Goal: Use online tool/utility: Utilize a website feature to perform a specific function

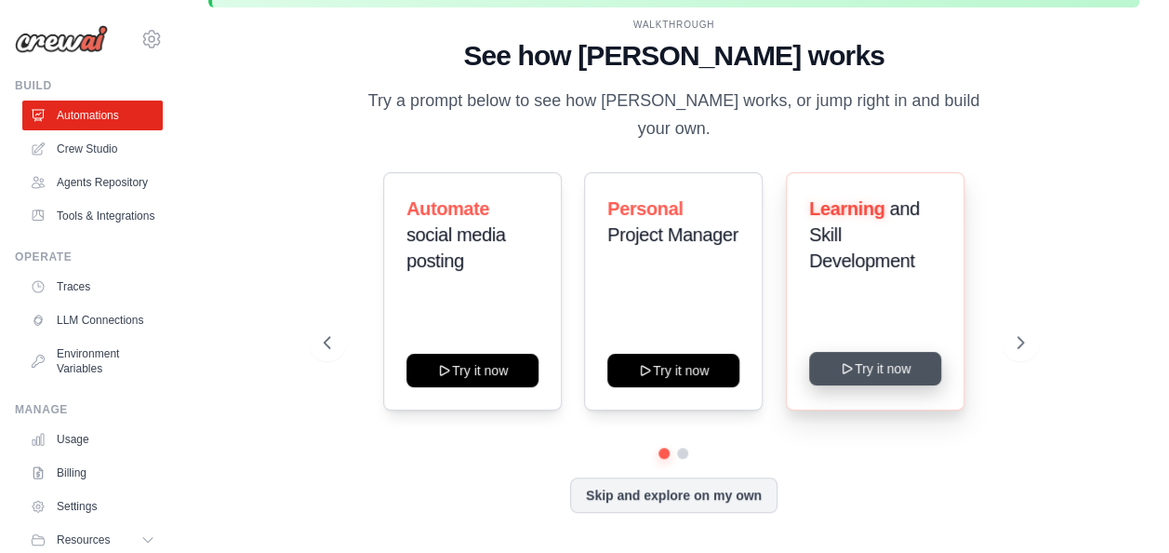
scroll to position [82, 0]
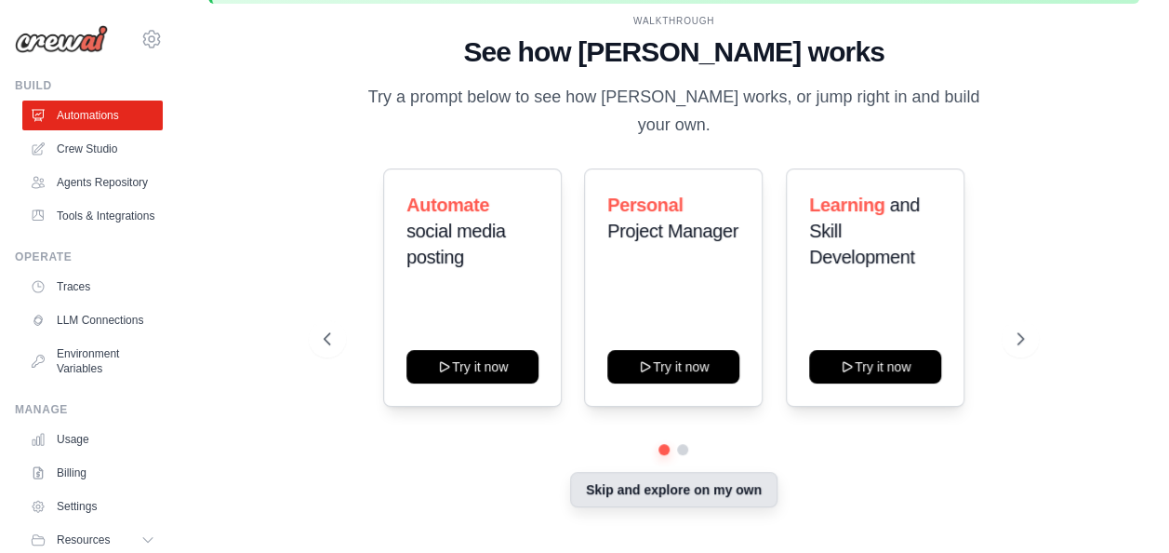
click at [711, 478] on button "Skip and explore on my own" at bounding box center [673, 489] width 207 height 35
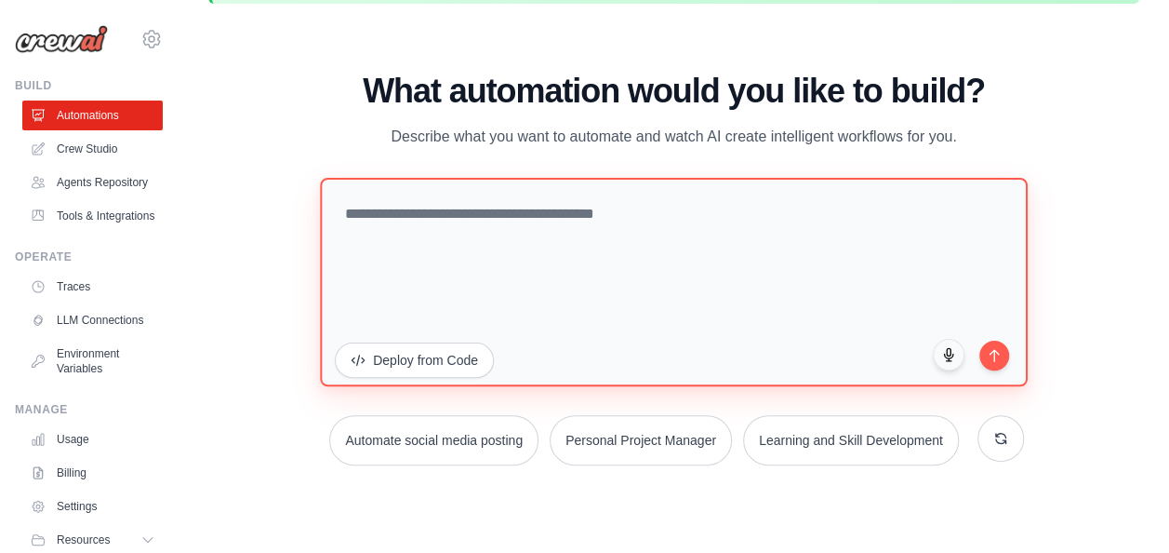
paste textarea "**********"
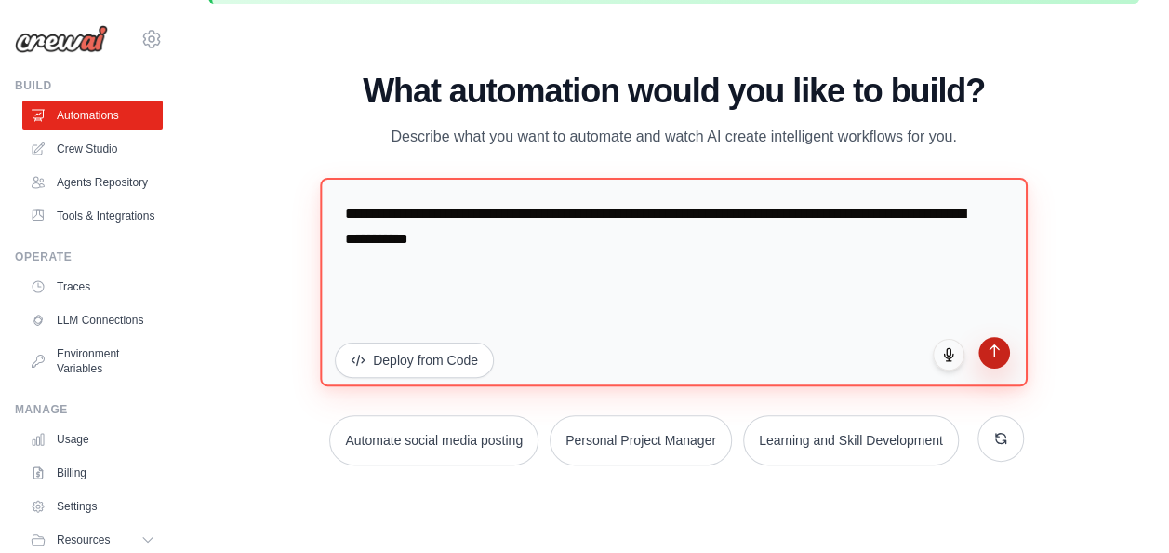
type textarea "**********"
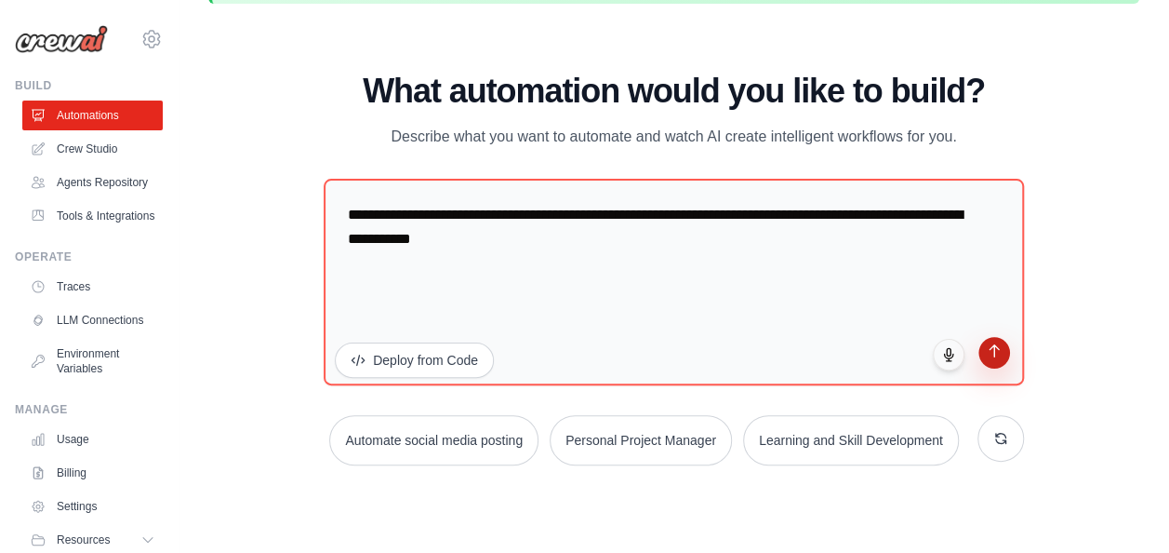
click at [1003, 359] on button "submit" at bounding box center [995, 353] width 32 height 32
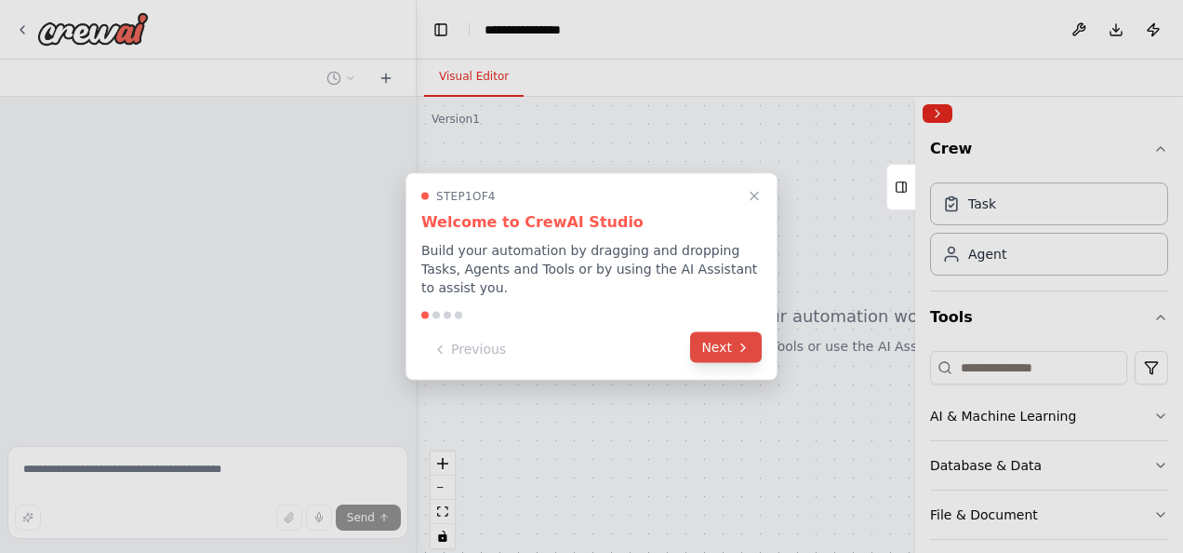
click at [729, 349] on button "Next" at bounding box center [726, 347] width 72 height 31
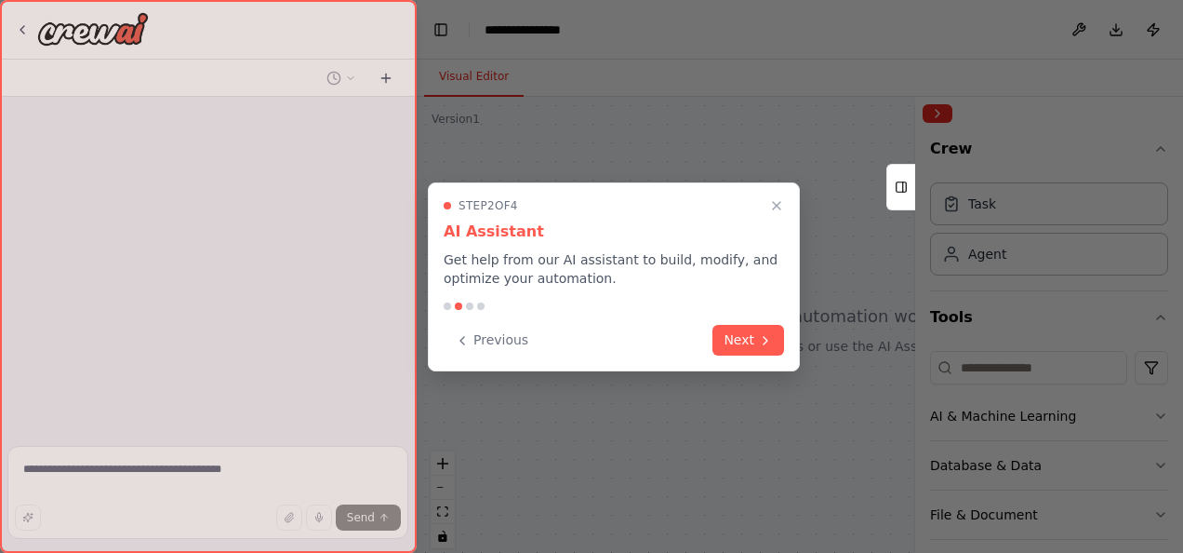
click at [729, 349] on button "Next" at bounding box center [749, 340] width 72 height 31
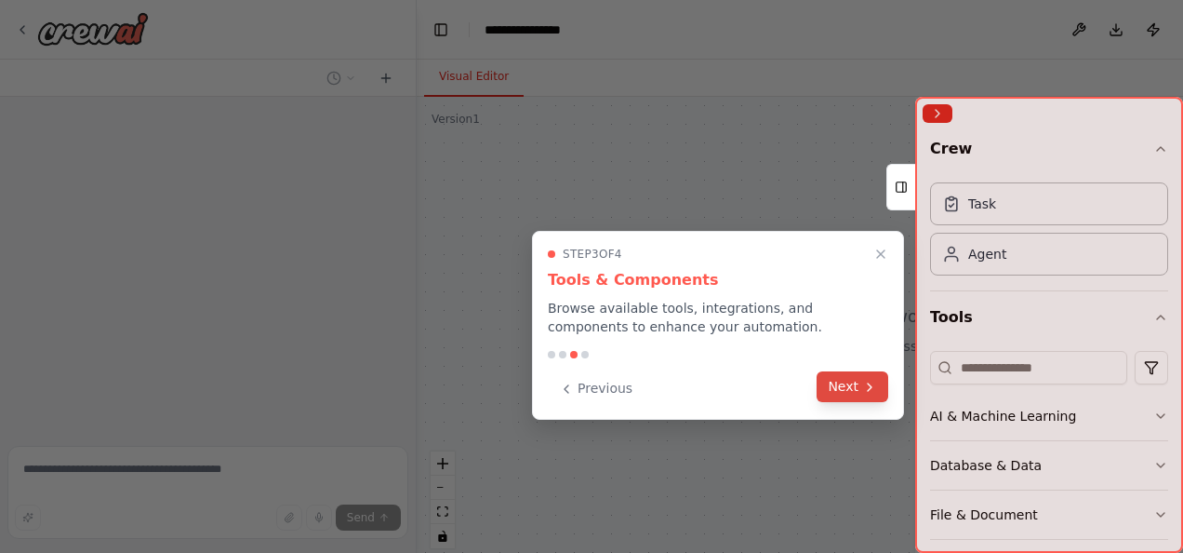
click at [839, 389] on button "Next" at bounding box center [853, 386] width 72 height 31
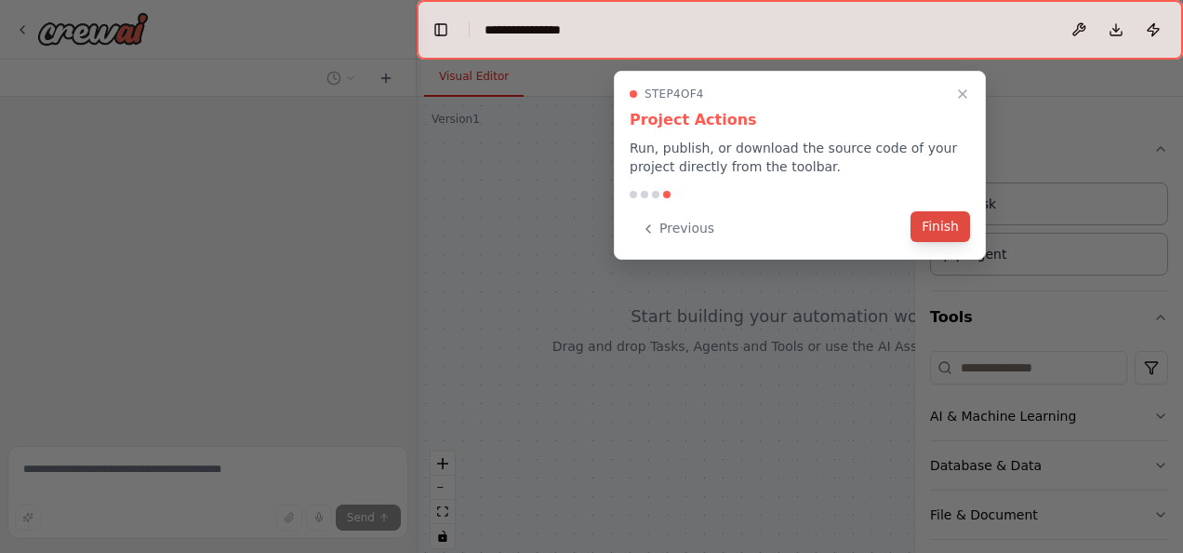
click at [938, 218] on button "Finish" at bounding box center [941, 226] width 60 height 31
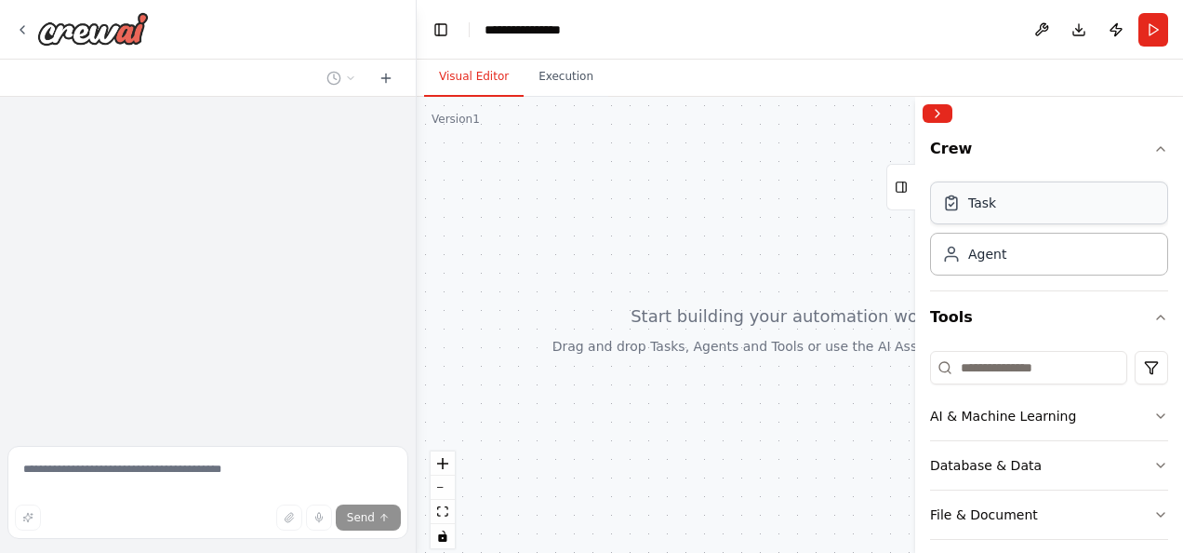
click at [992, 210] on div "Task" at bounding box center [983, 203] width 28 height 19
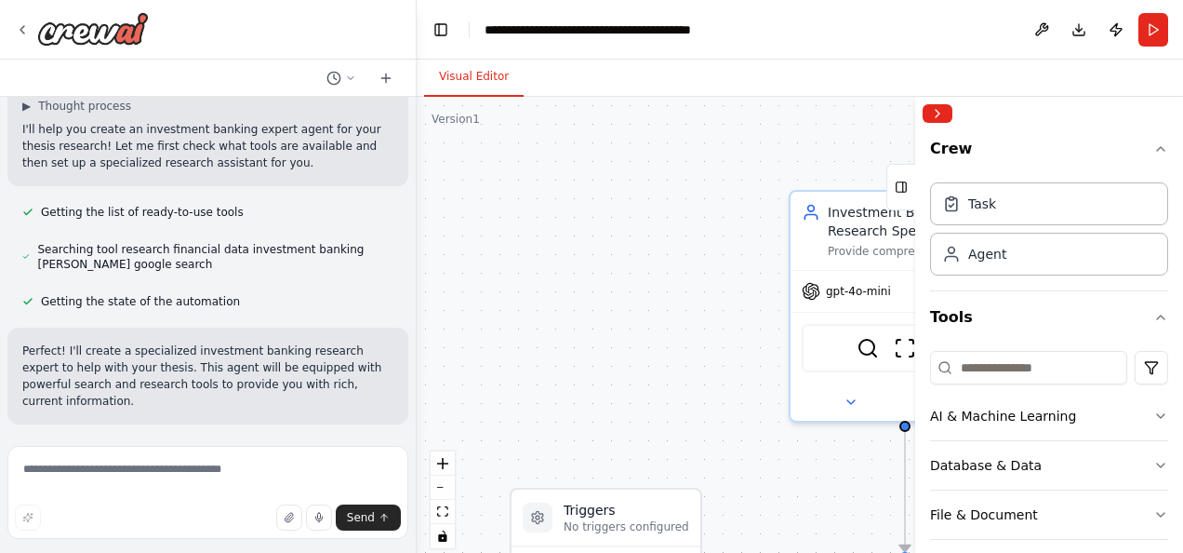
scroll to position [234, 0]
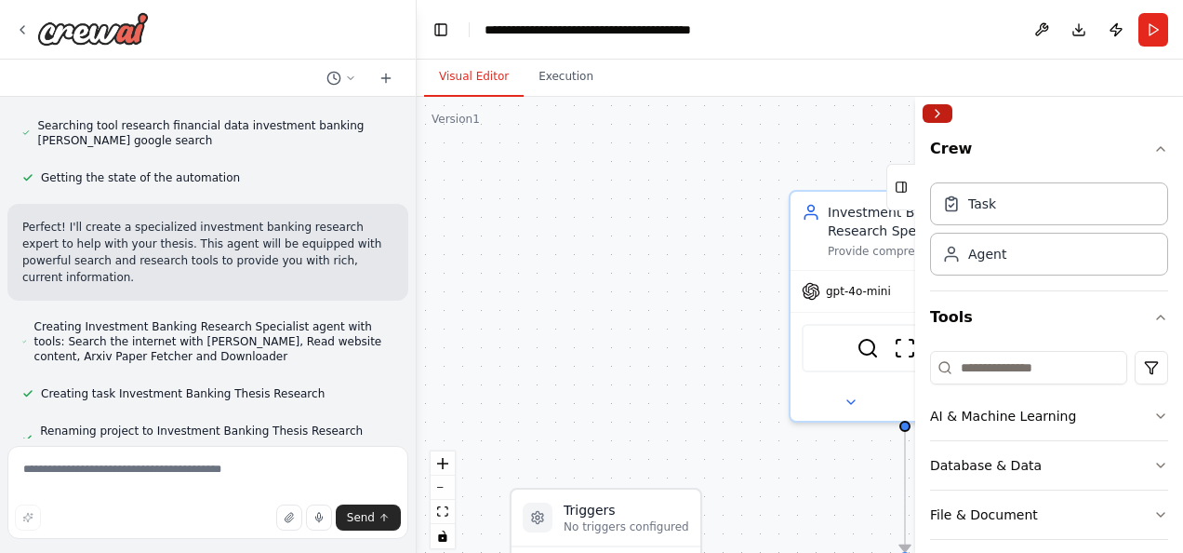
click at [946, 115] on button "Collapse right sidebar" at bounding box center [938, 113] width 30 height 19
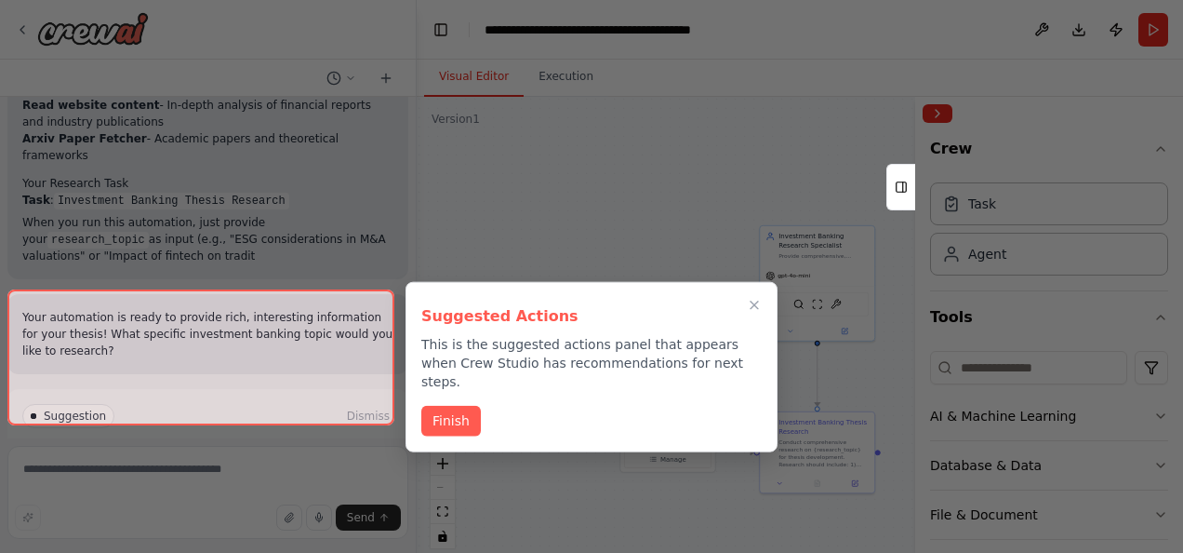
scroll to position [940, 0]
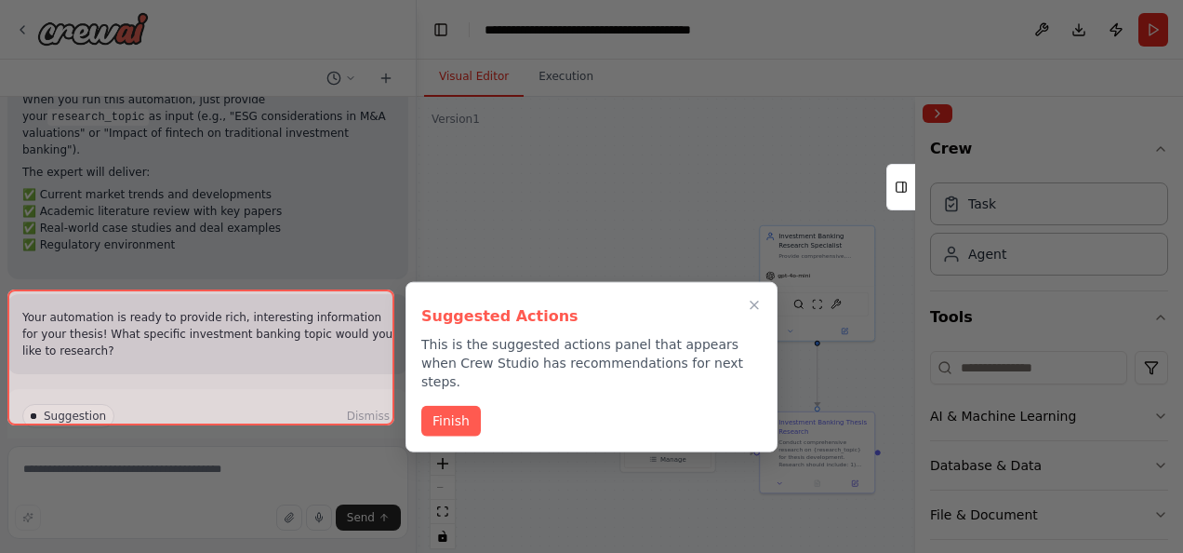
click at [237, 400] on div at bounding box center [200, 356] width 387 height 135
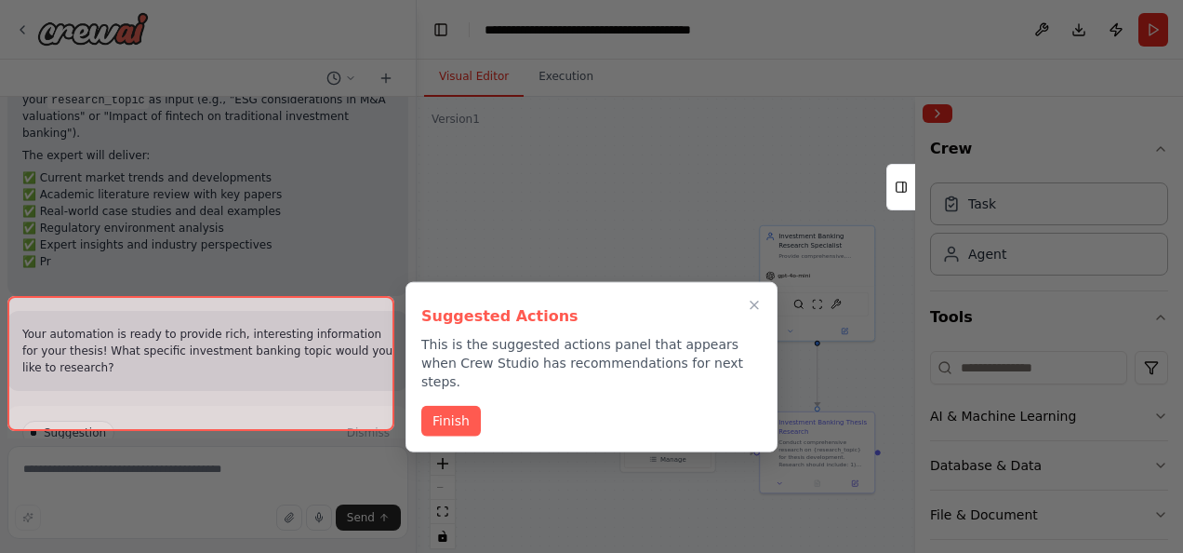
scroll to position [1079, 0]
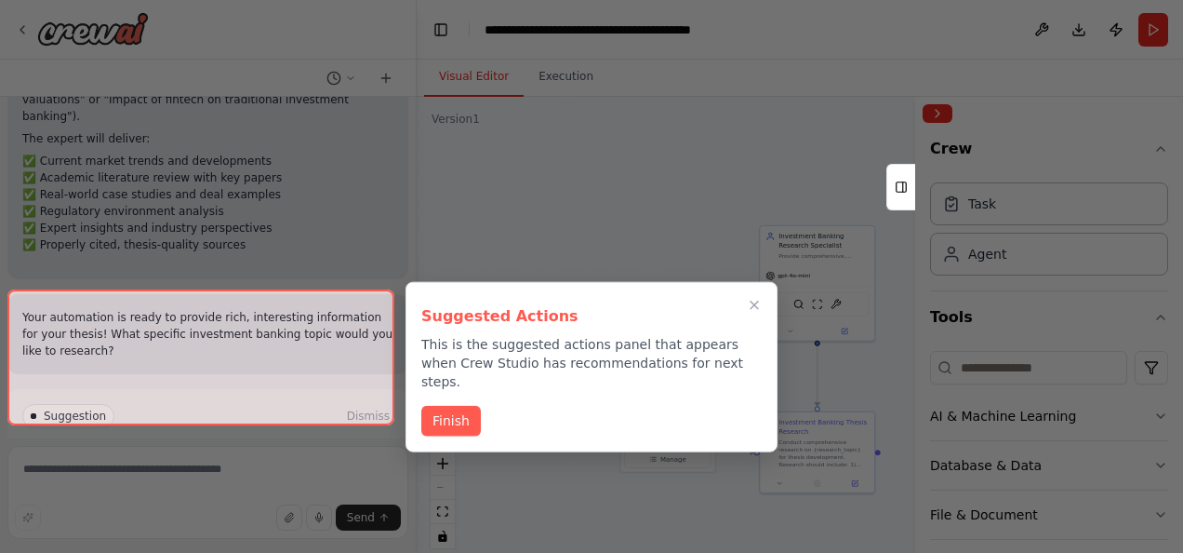
click at [249, 395] on div at bounding box center [200, 356] width 387 height 135
click at [244, 394] on div at bounding box center [200, 356] width 387 height 135
click at [60, 314] on div at bounding box center [200, 356] width 387 height 135
click at [467, 404] on button "Finish" at bounding box center [451, 419] width 60 height 31
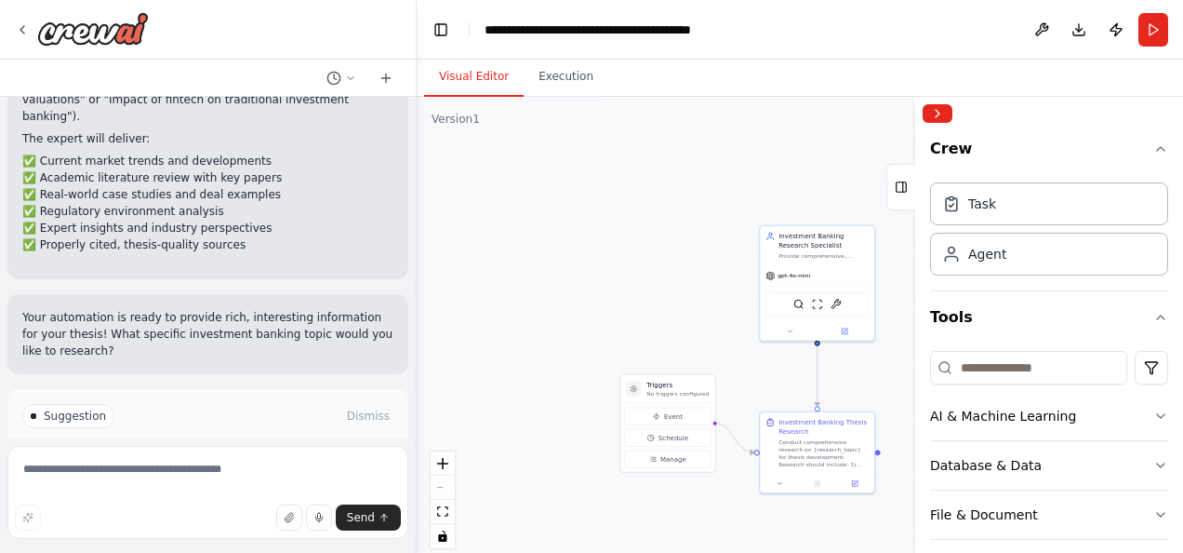
click at [219, 488] on span "Run Automation" at bounding box center [216, 495] width 90 height 15
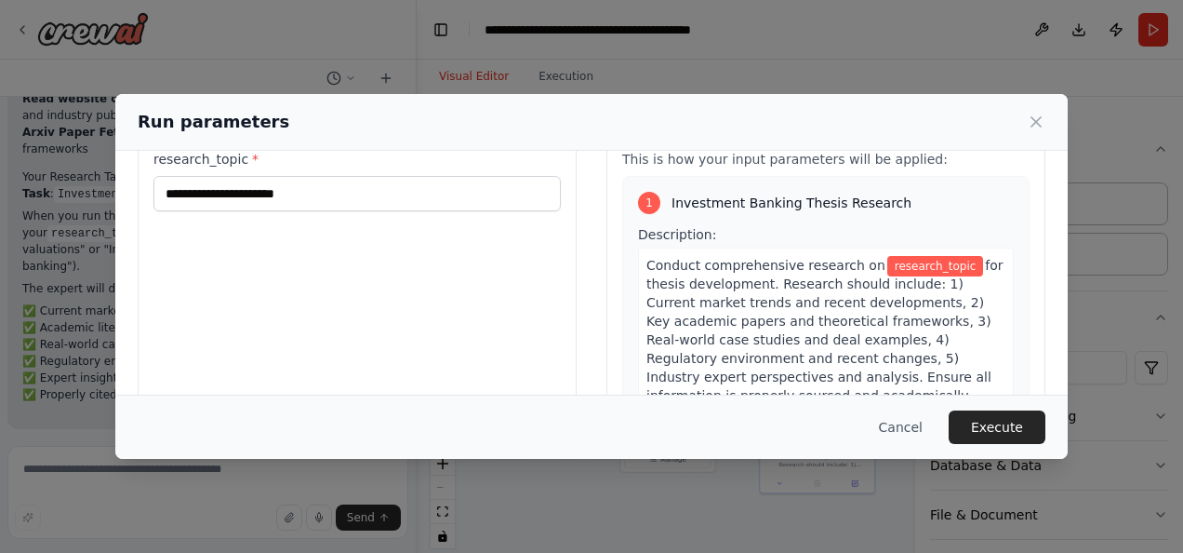
scroll to position [93, 0]
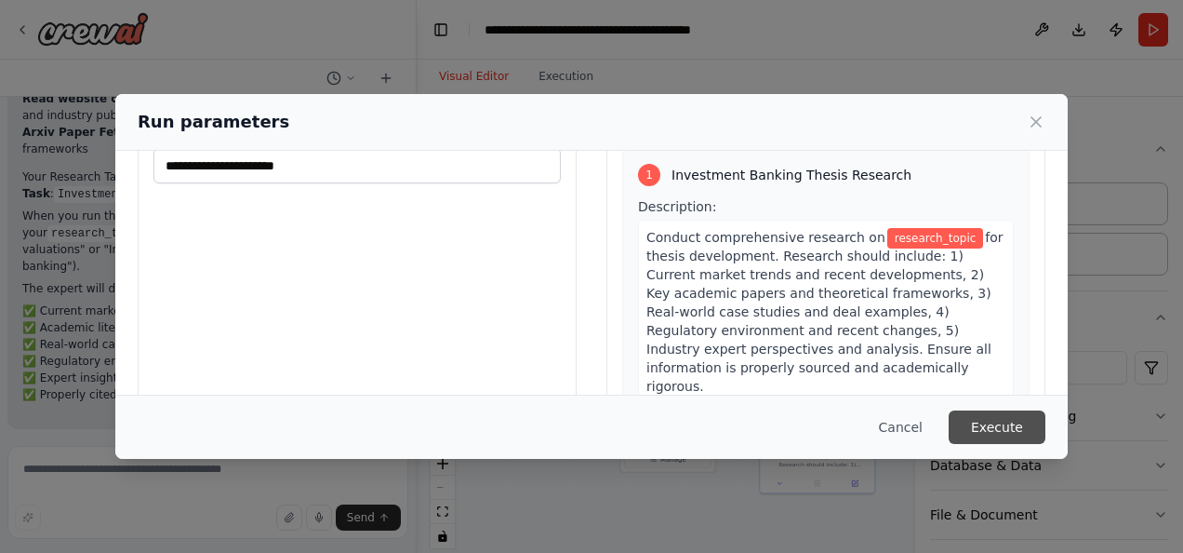
click at [992, 421] on button "Execute" at bounding box center [997, 426] width 97 height 33
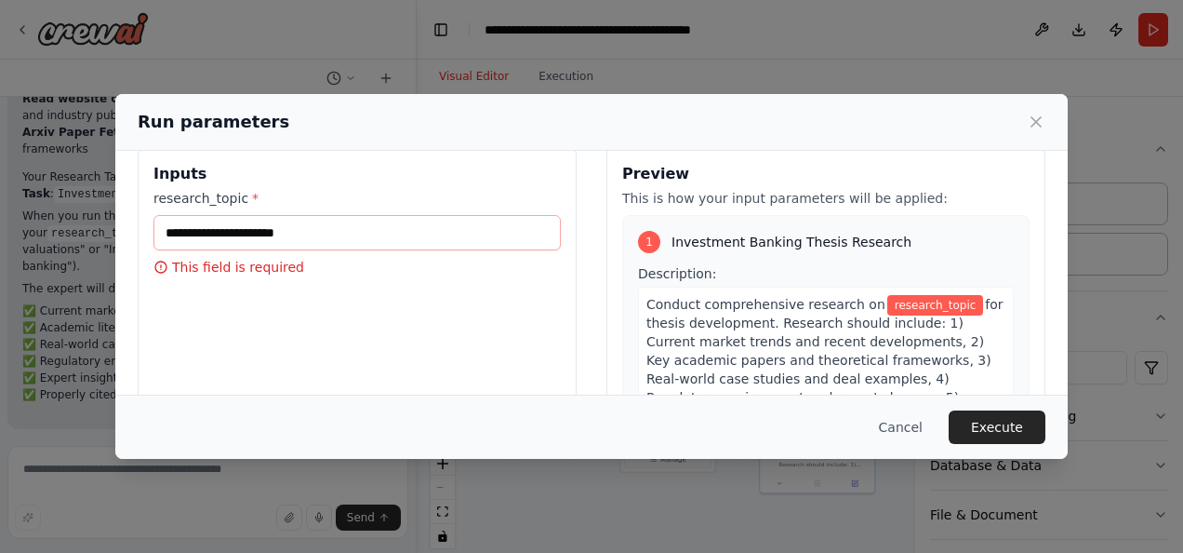
scroll to position [0, 0]
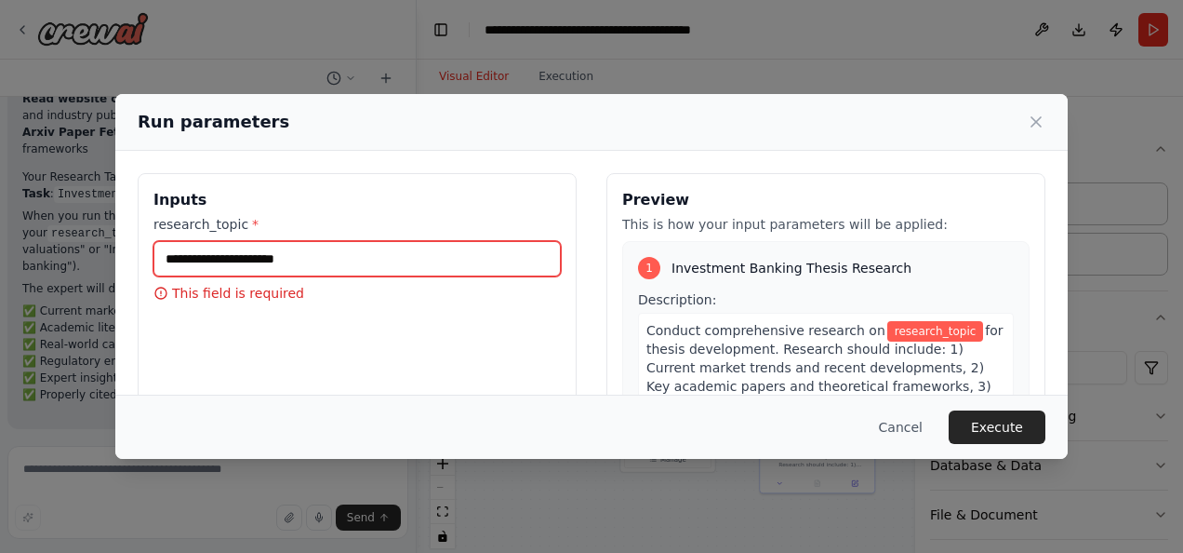
click at [393, 262] on input "research_topic *" at bounding box center [358, 258] width 408 height 35
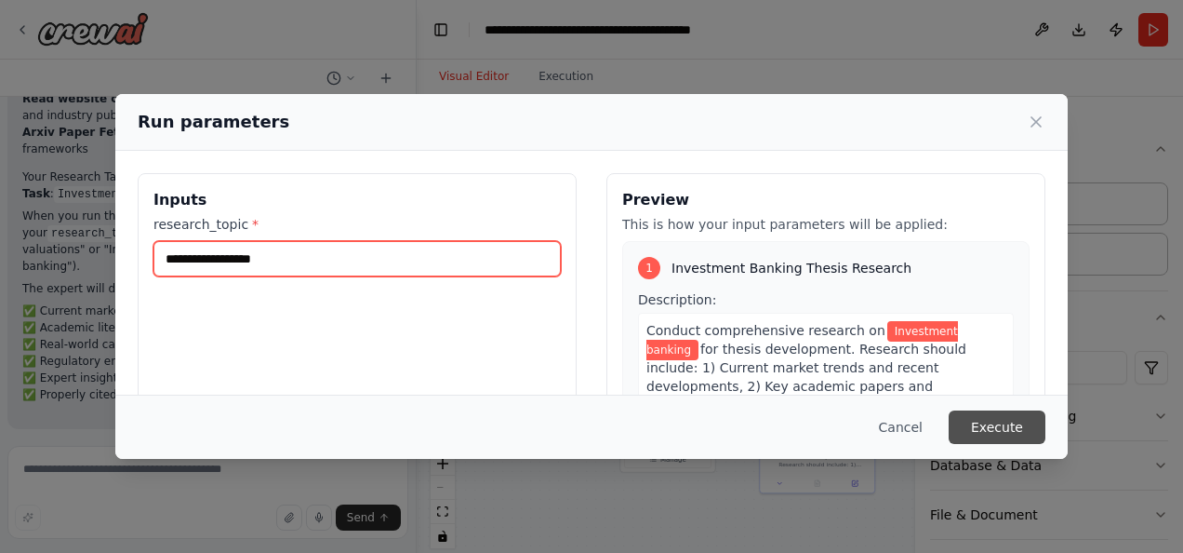
type input "**********"
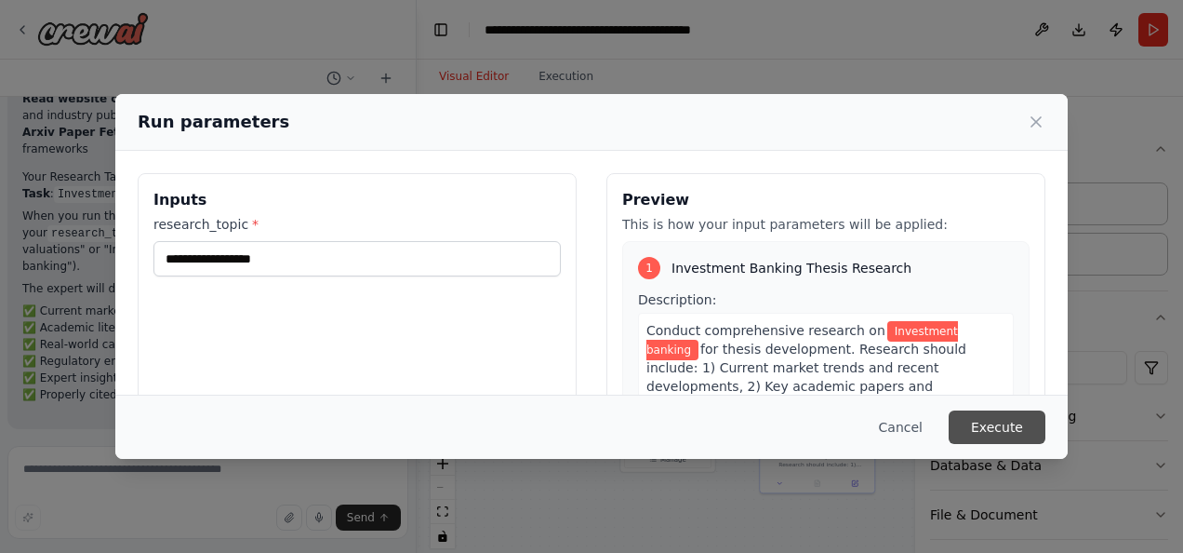
click at [982, 424] on button "Execute" at bounding box center [997, 426] width 97 height 33
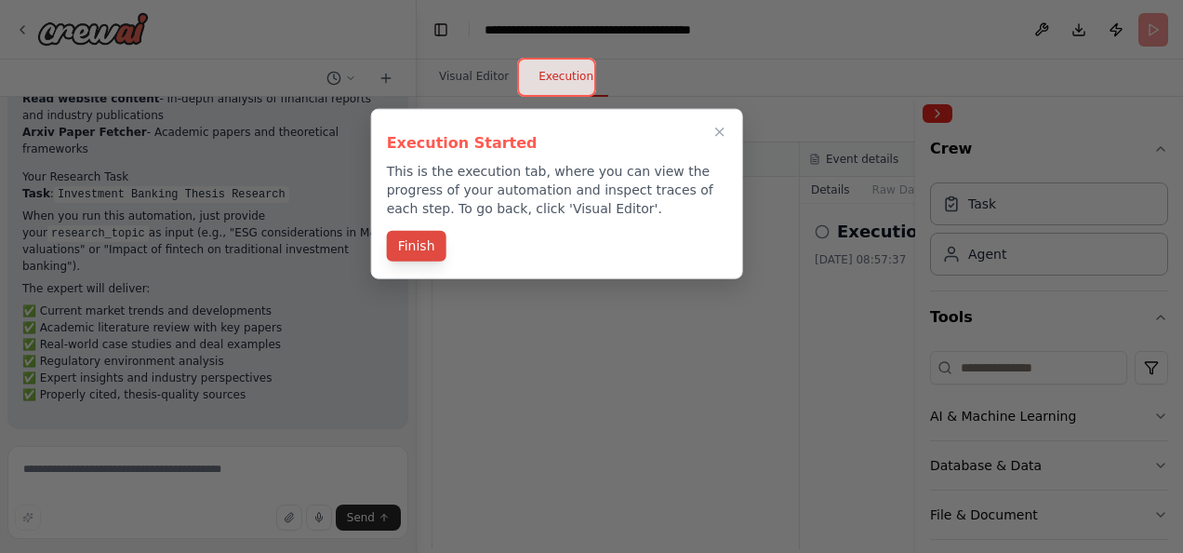
click at [432, 246] on button "Finish" at bounding box center [417, 246] width 60 height 31
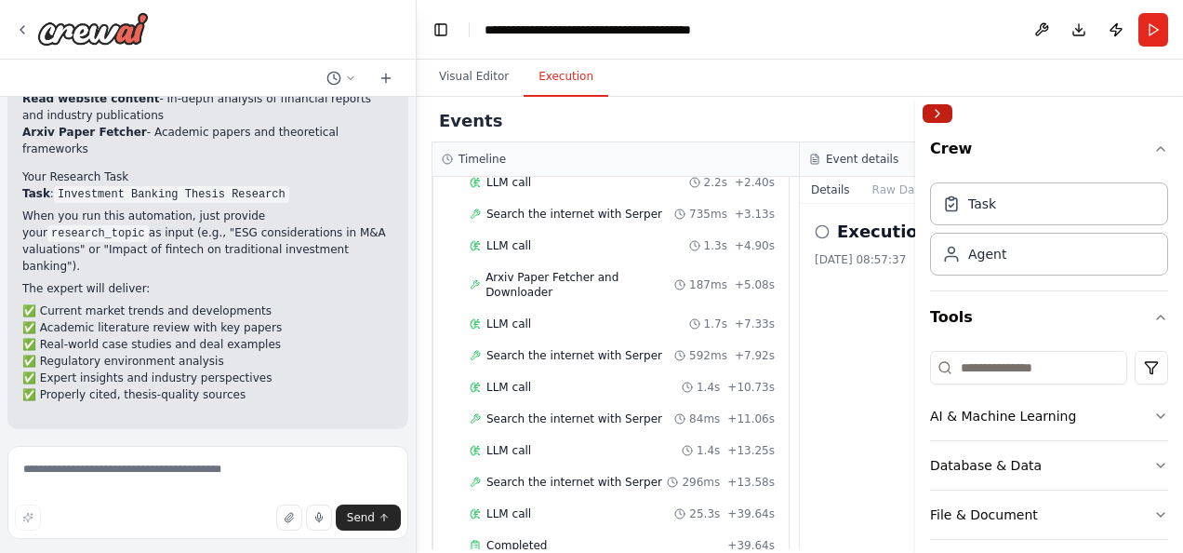
click at [938, 110] on button "Collapse right sidebar" at bounding box center [938, 113] width 30 height 19
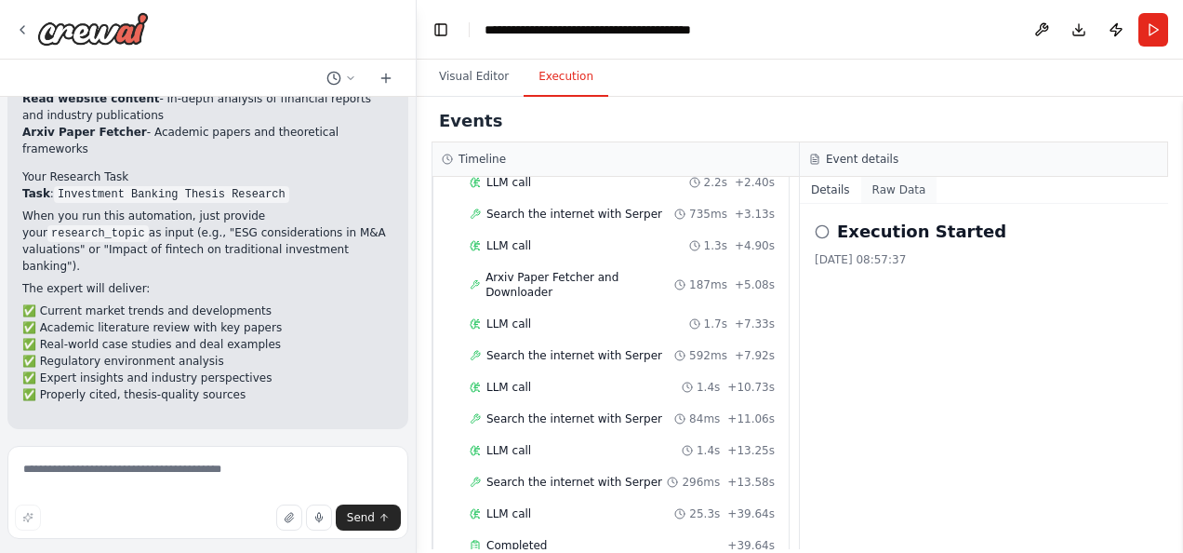
click at [893, 188] on button "Raw Data" at bounding box center [900, 190] width 76 height 26
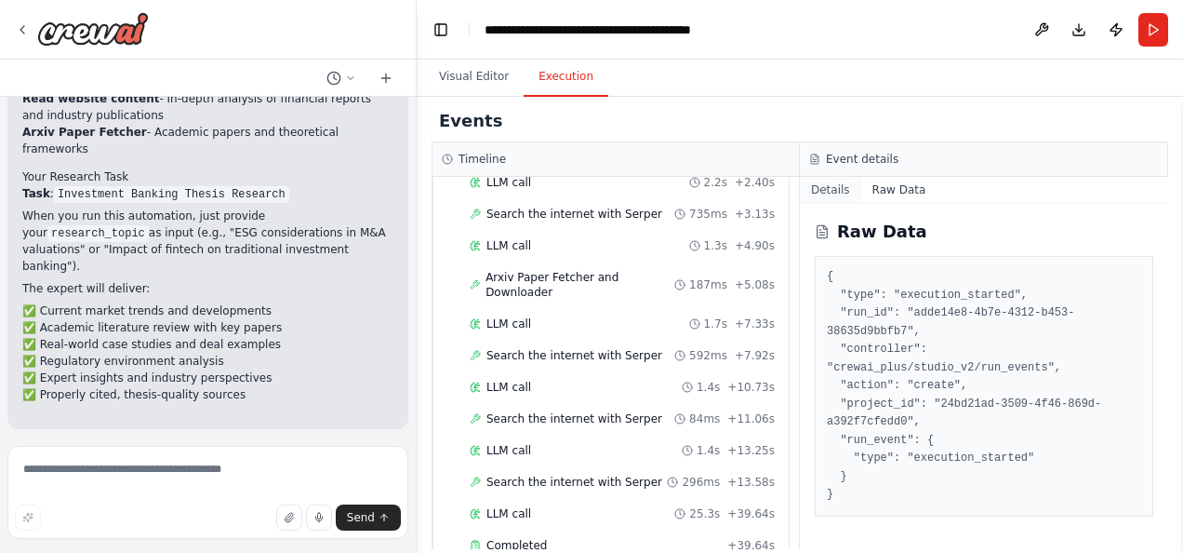
click at [839, 189] on button "Details" at bounding box center [830, 190] width 61 height 26
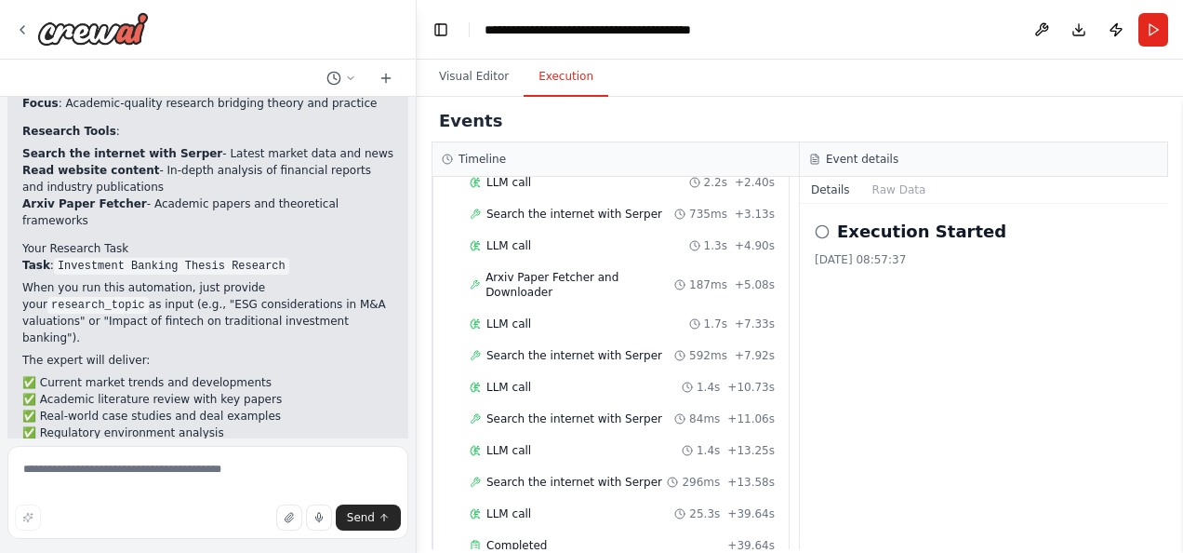
scroll to position [1022, 0]
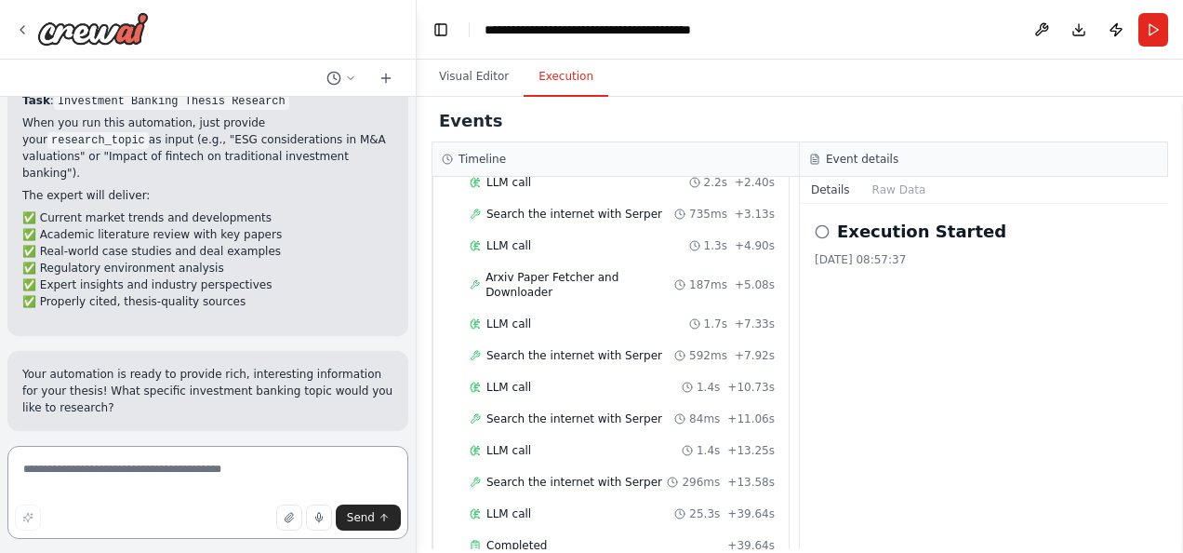
click at [130, 466] on textarea at bounding box center [207, 492] width 401 height 93
click at [154, 473] on textarea "**********" at bounding box center [207, 492] width 401 height 93
type textarea "**********"
click at [348, 513] on button "Send" at bounding box center [368, 517] width 65 height 26
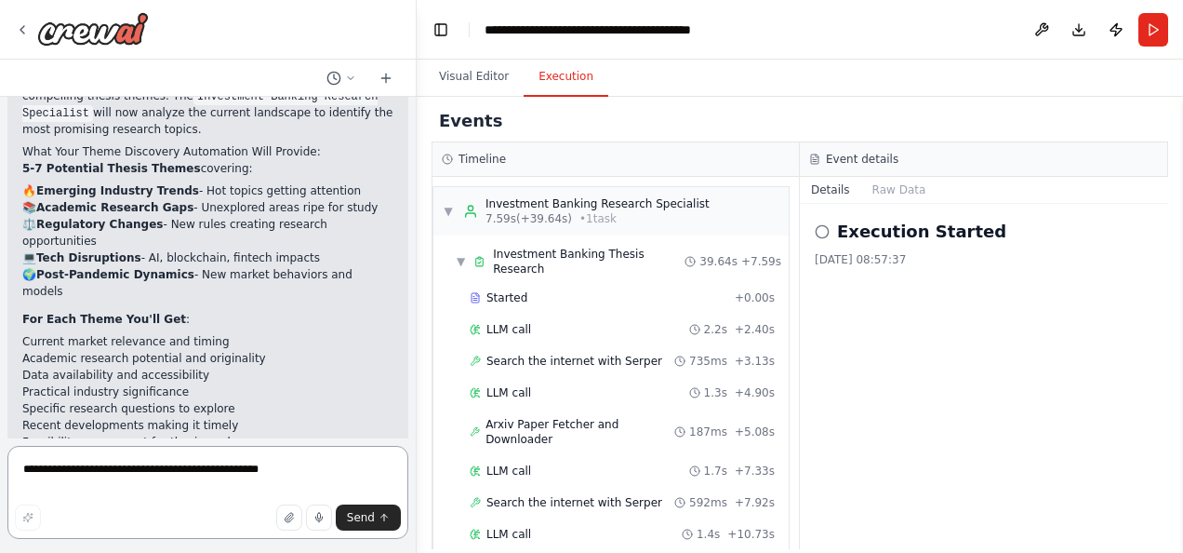
scroll to position [1948, 0]
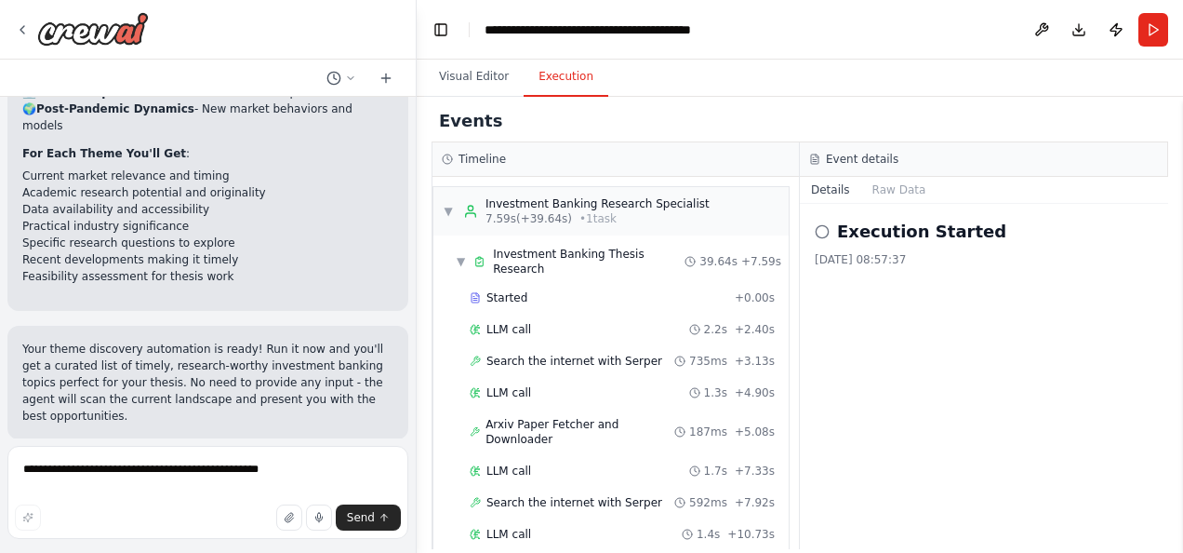
click at [180, 552] on span "Run Automation" at bounding box center [216, 560] width 90 height 15
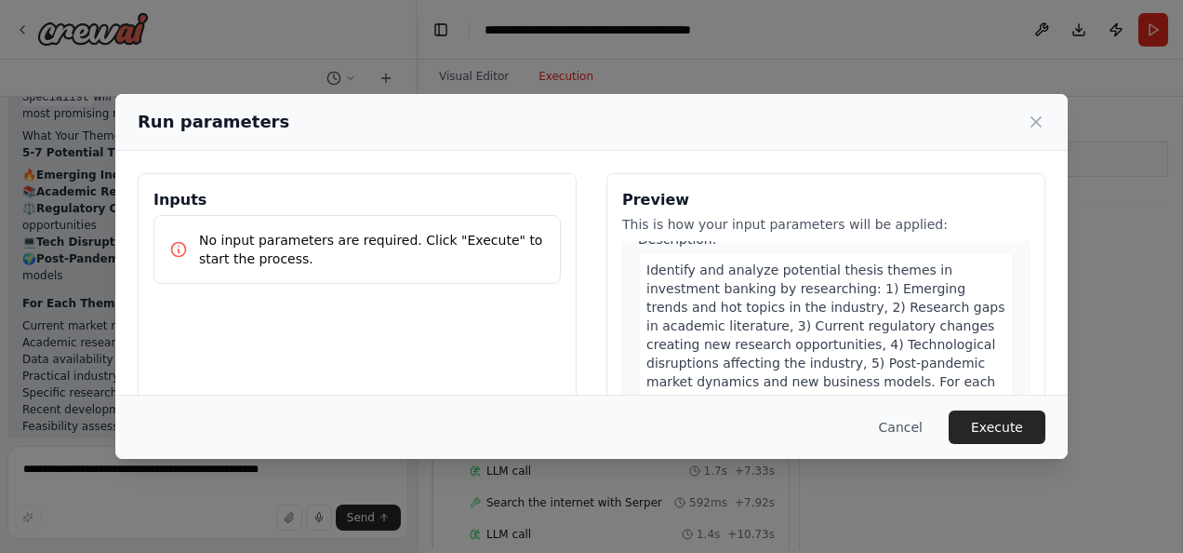
scroll to position [0, 0]
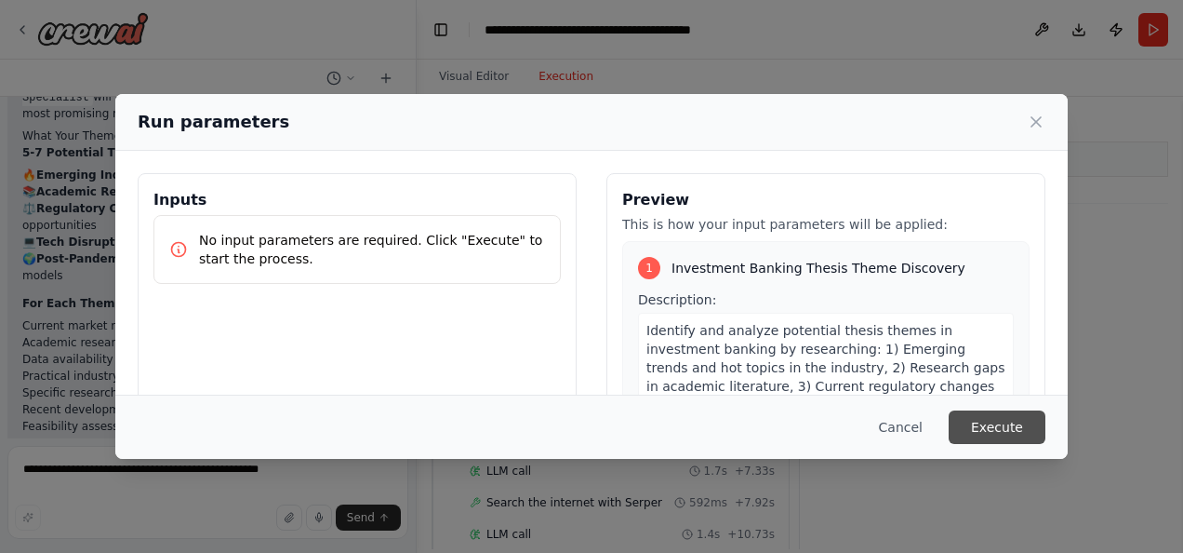
click at [996, 426] on button "Execute" at bounding box center [997, 426] width 97 height 33
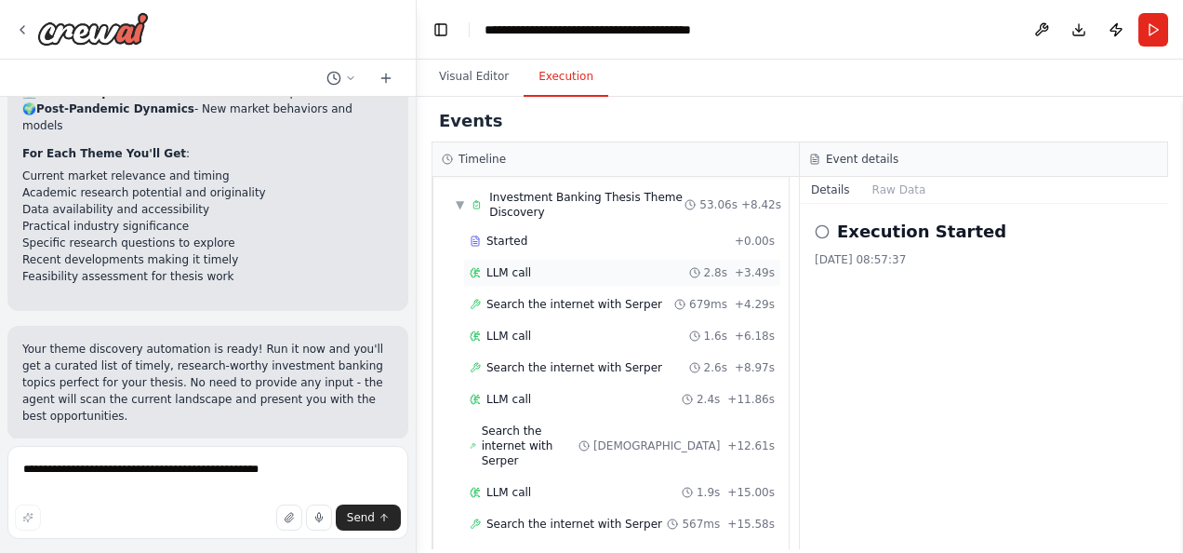
scroll to position [100, 0]
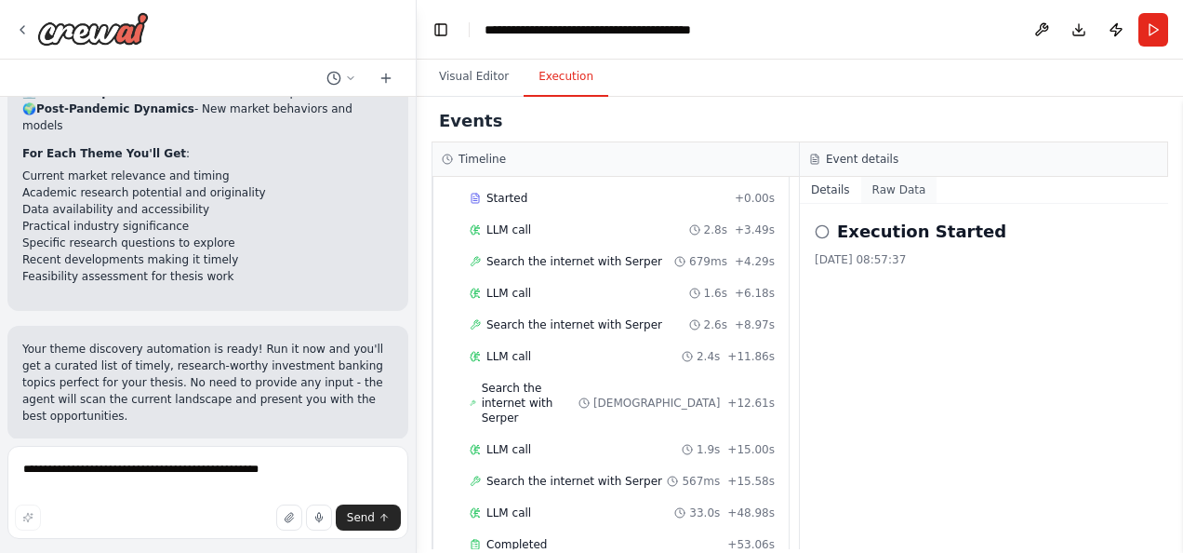
click at [915, 188] on button "Raw Data" at bounding box center [900, 190] width 76 height 26
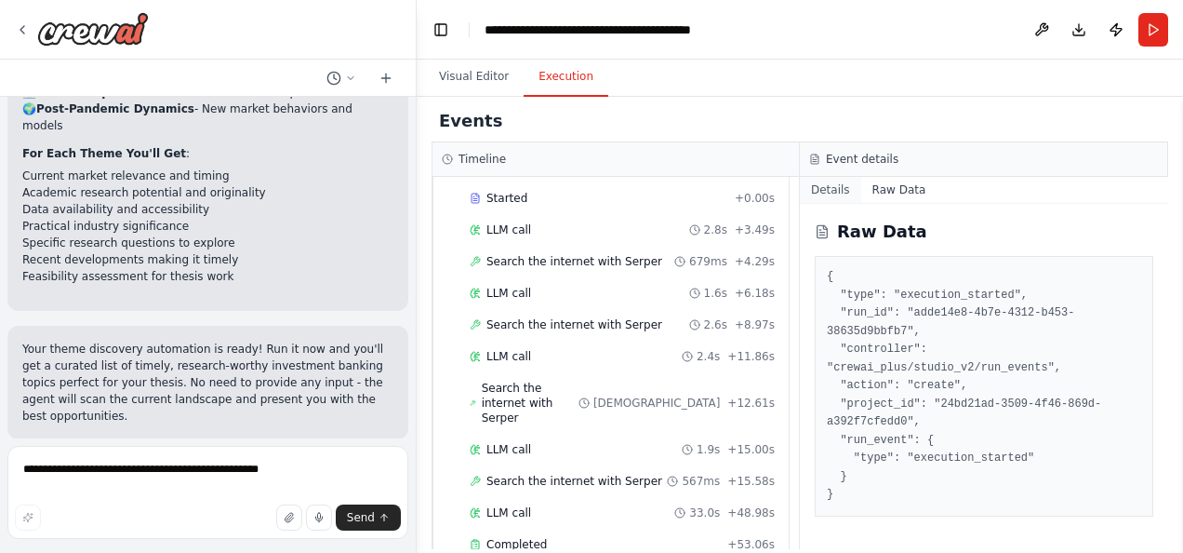
click at [826, 188] on button "Details" at bounding box center [830, 190] width 61 height 26
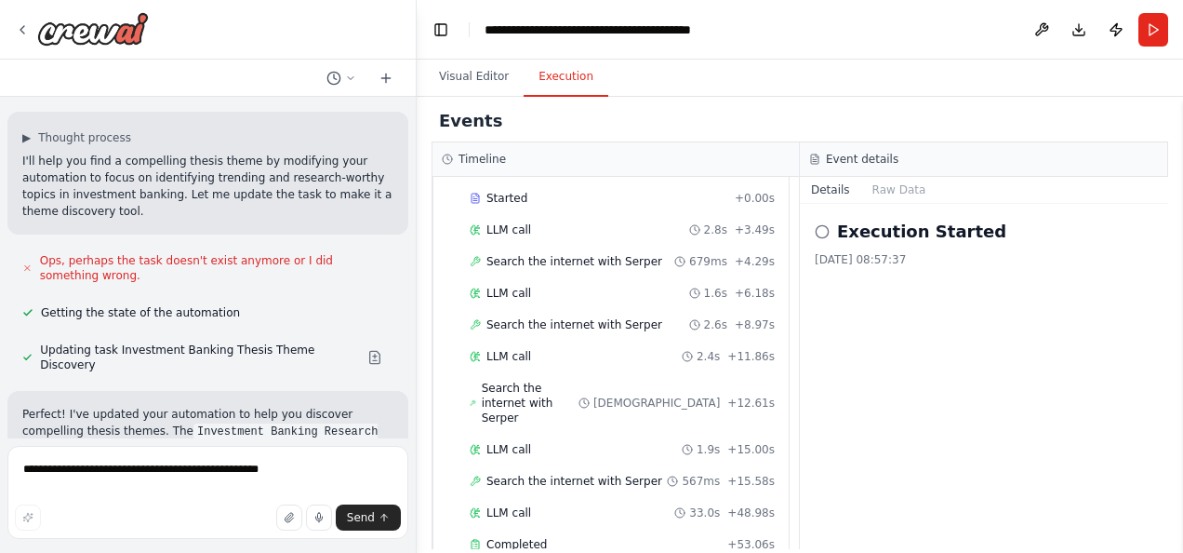
scroll to position [1390, 0]
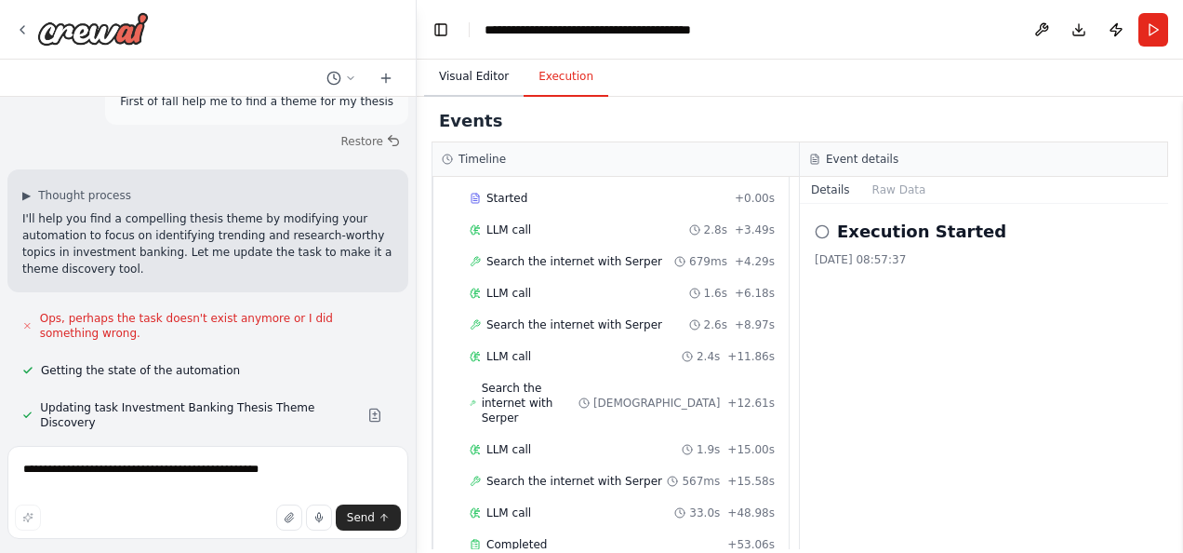
click at [471, 78] on button "Visual Editor" at bounding box center [474, 77] width 100 height 39
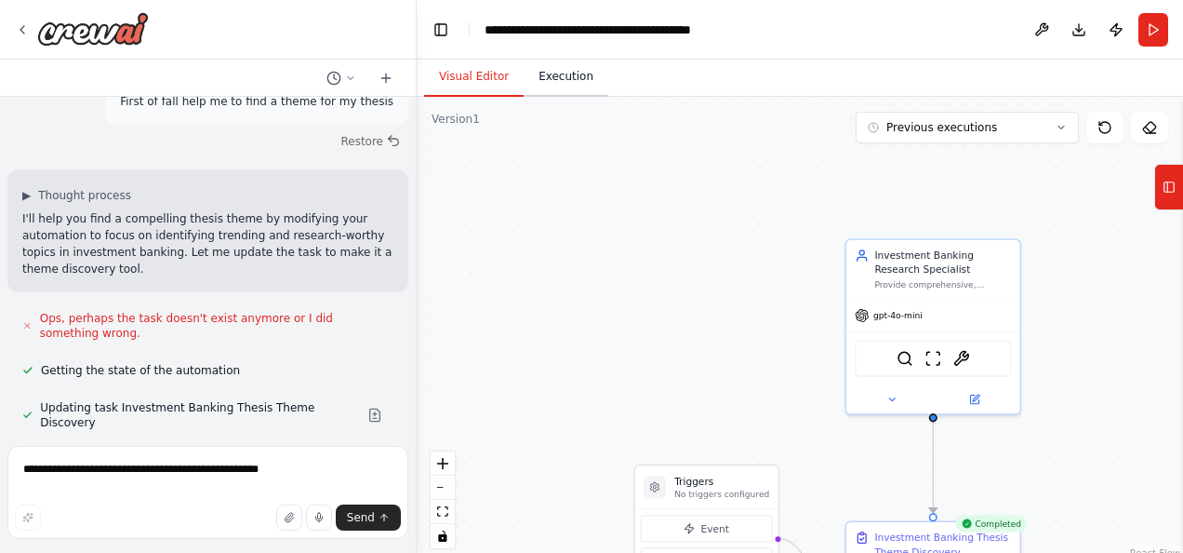
click at [558, 76] on button "Execution" at bounding box center [566, 77] width 85 height 39
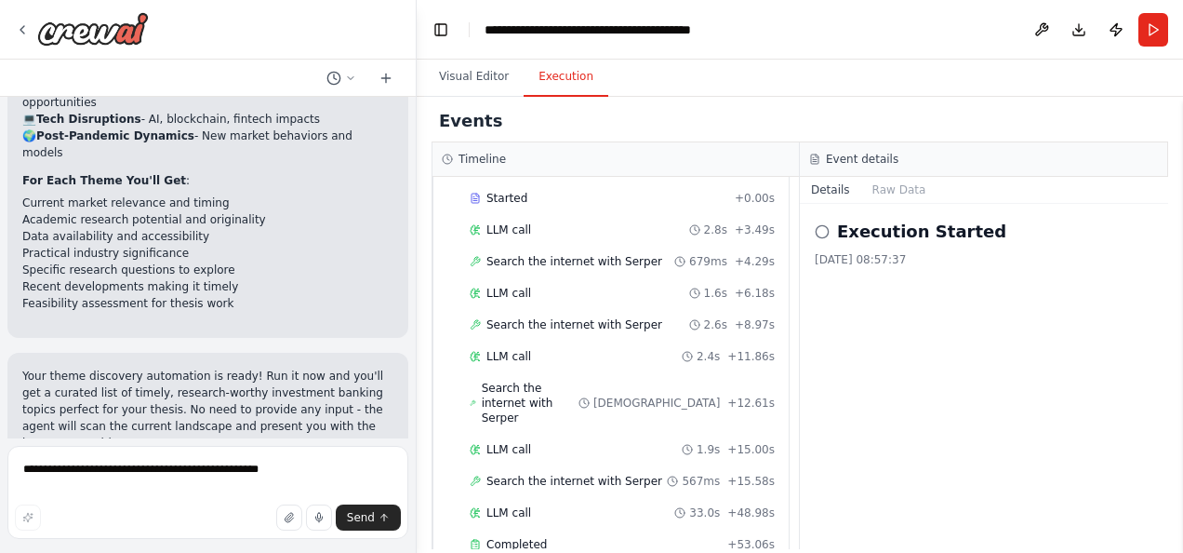
scroll to position [1948, 0]
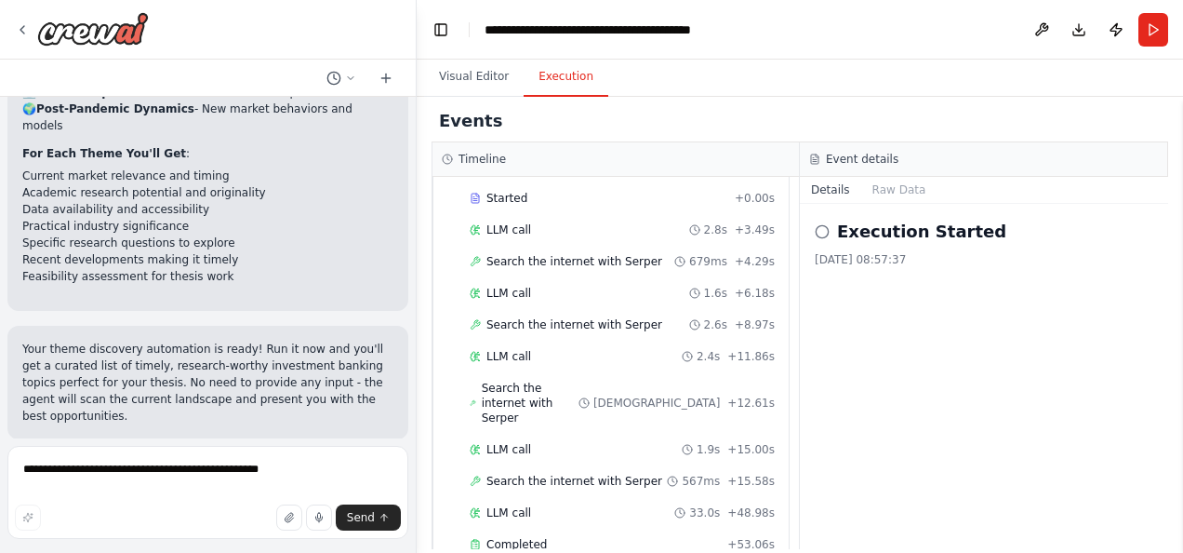
click at [822, 231] on icon at bounding box center [822, 231] width 15 height 15
click at [875, 236] on h2 "Execution Started" at bounding box center [921, 232] width 169 height 26
click at [889, 189] on button "Raw Data" at bounding box center [900, 190] width 76 height 26
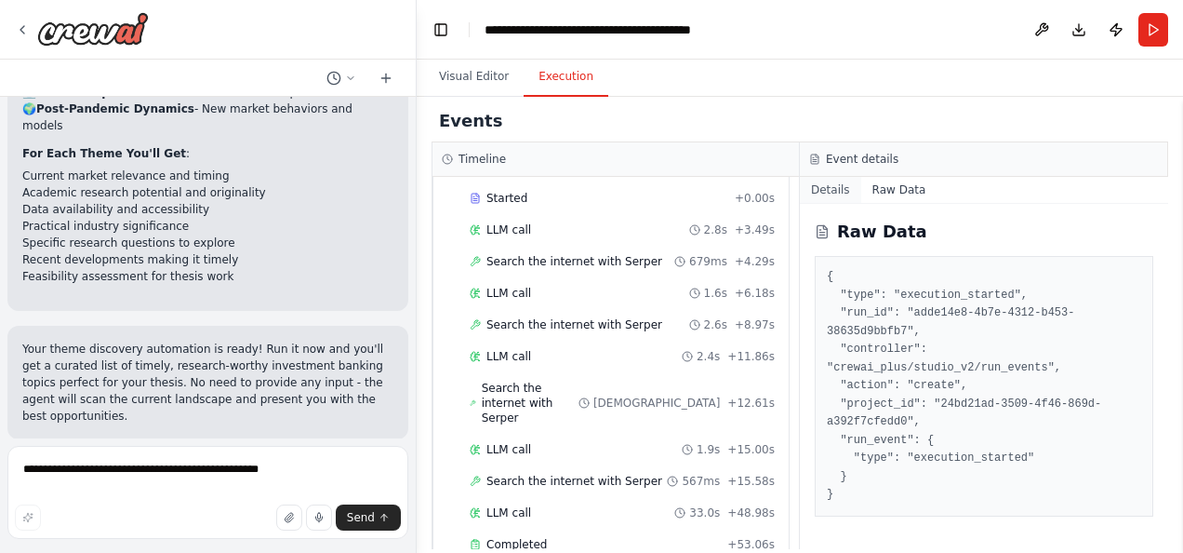
click at [845, 189] on button "Details" at bounding box center [830, 190] width 61 height 26
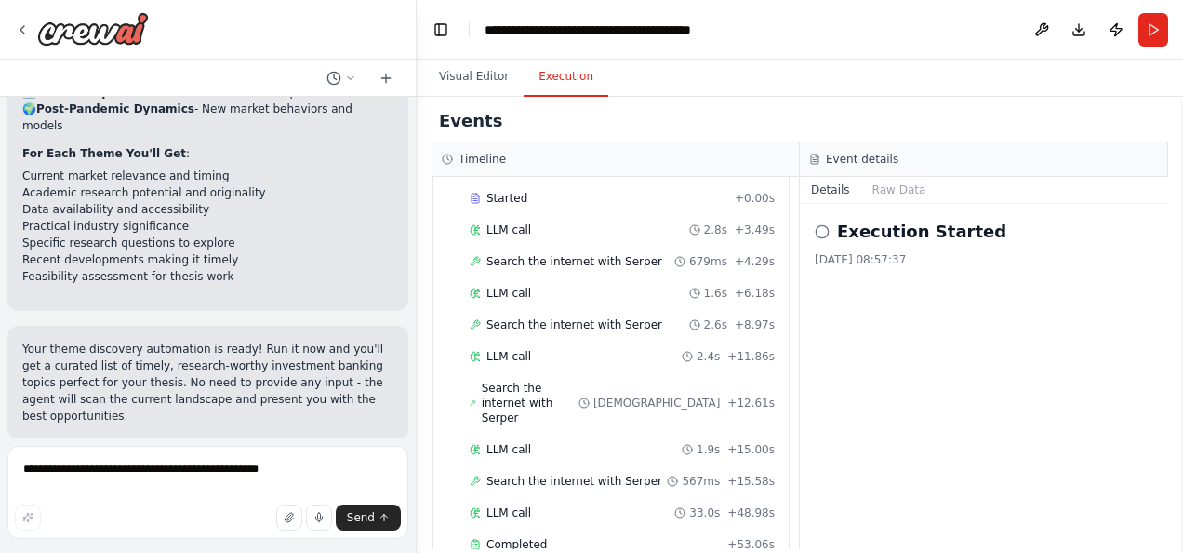
click at [108, 545] on button "Improve automation" at bounding box center [207, 560] width 371 height 30
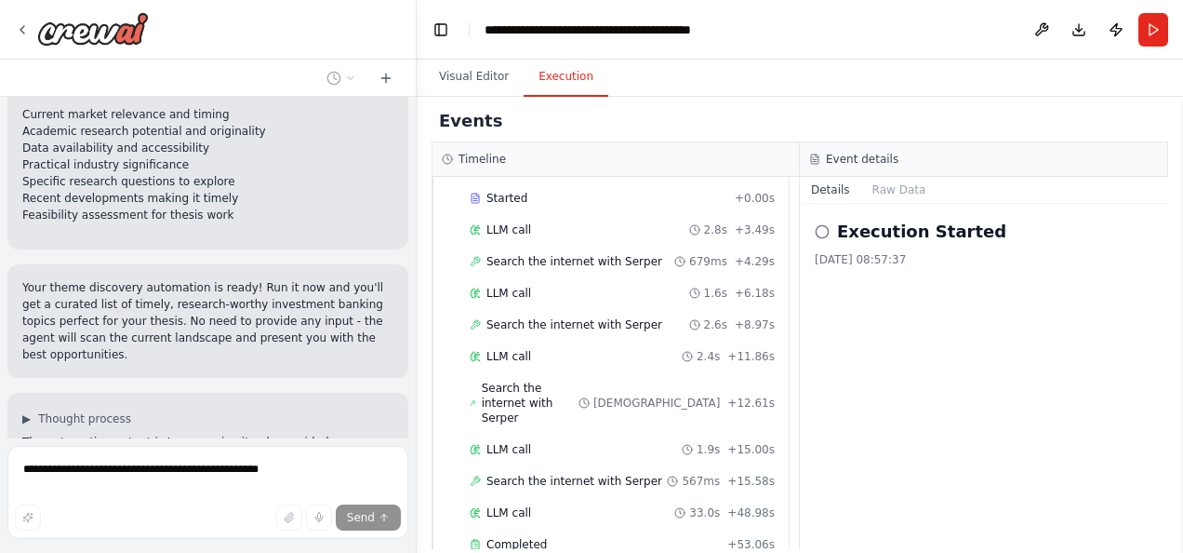
scroll to position [1917, 0]
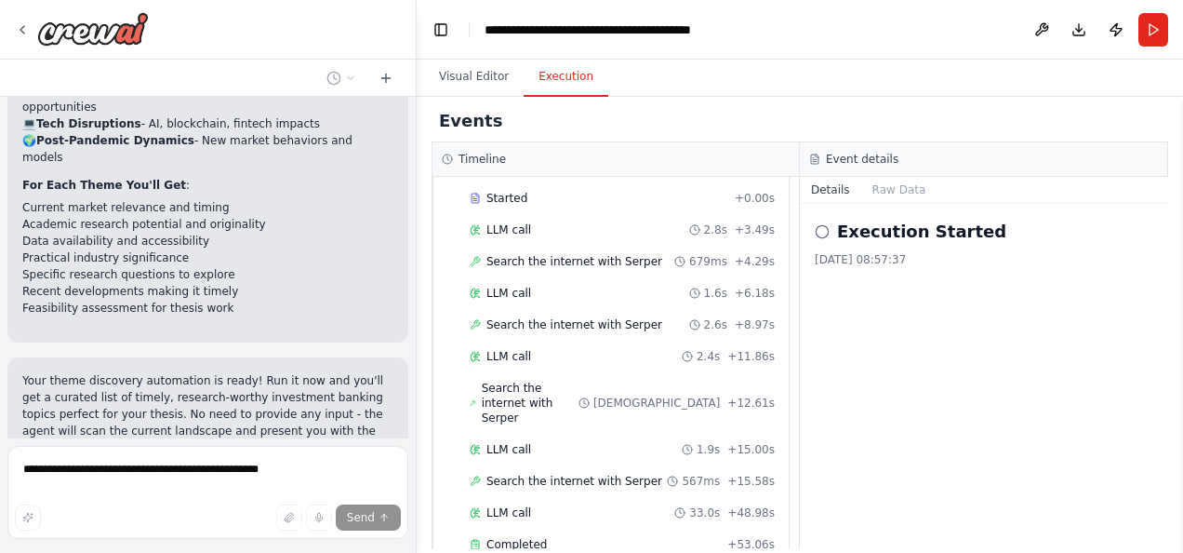
click at [192, 372] on p "Your theme discovery automation is ready! Run it now and you'll get a curated l…" at bounding box center [207, 414] width 371 height 84
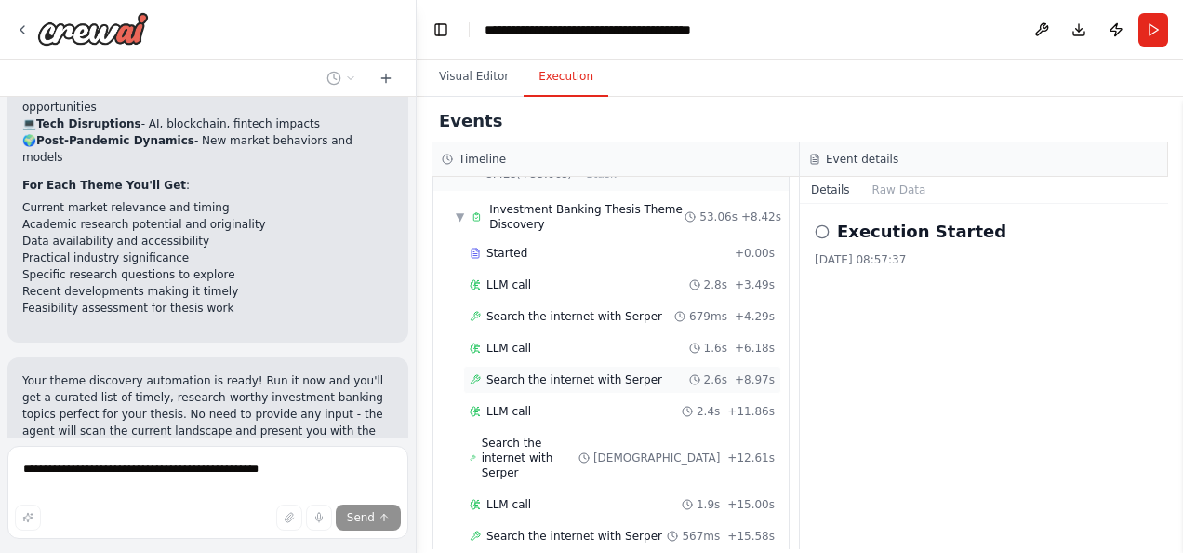
scroll to position [0, 0]
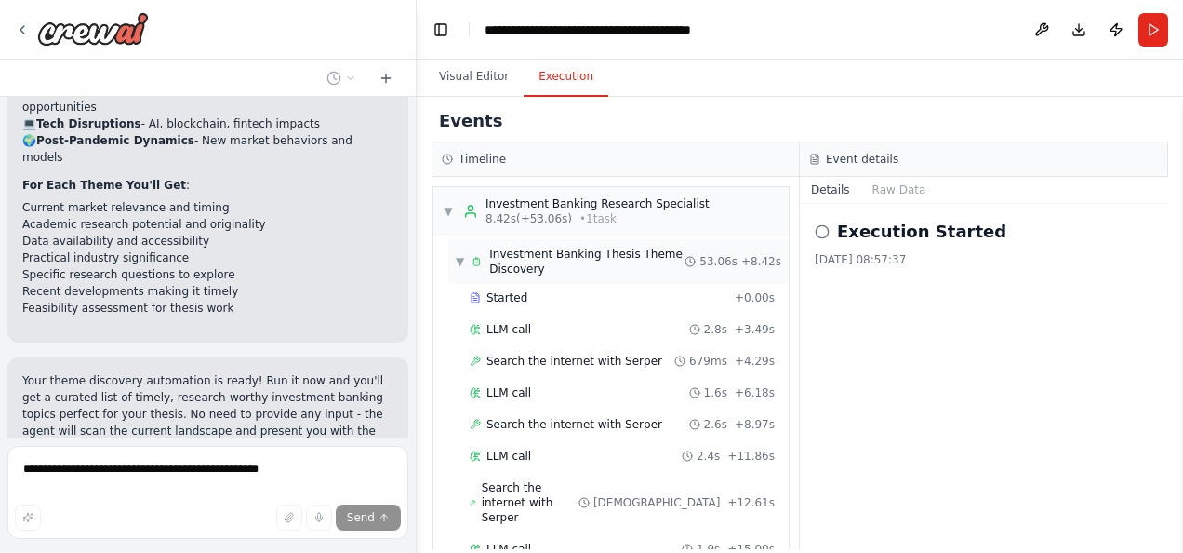
click at [508, 261] on span "Investment Banking Thesis Theme Discovery" at bounding box center [586, 262] width 195 height 30
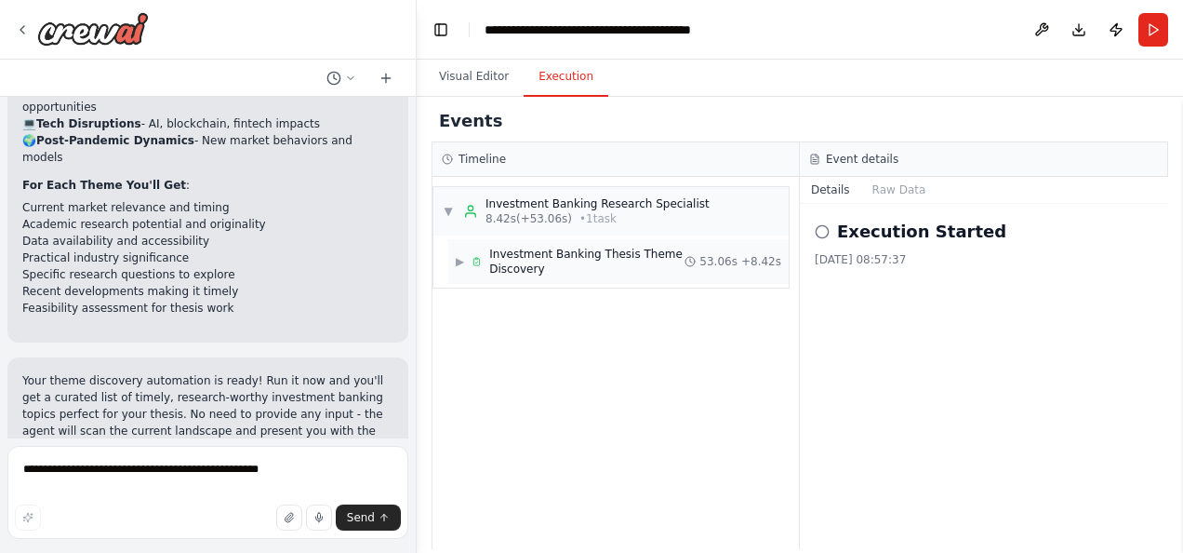
click at [508, 261] on span "Investment Banking Thesis Theme Discovery" at bounding box center [586, 262] width 195 height 30
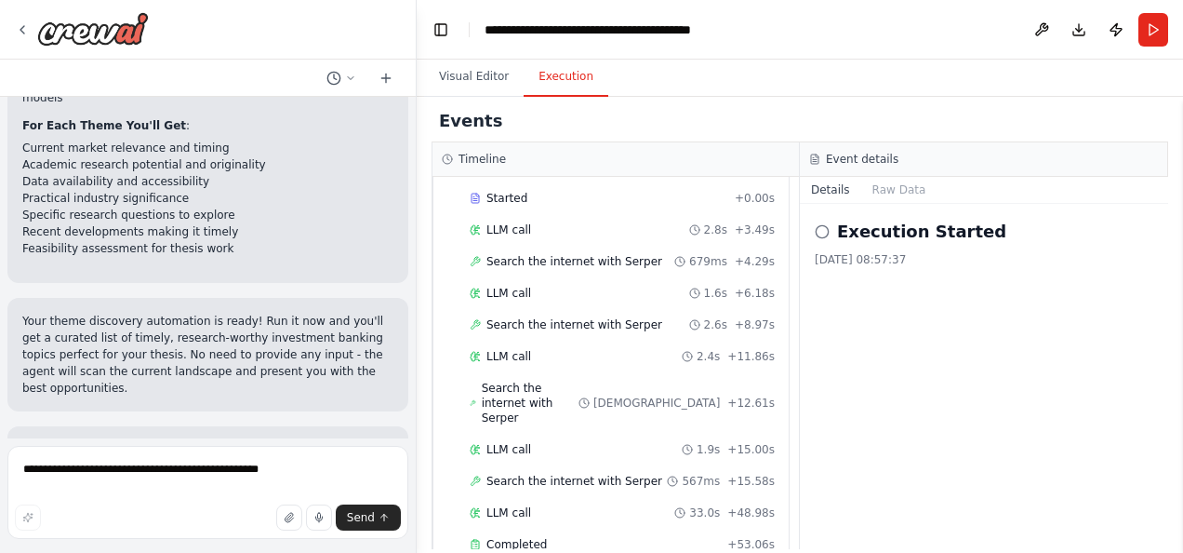
scroll to position [1915, 0]
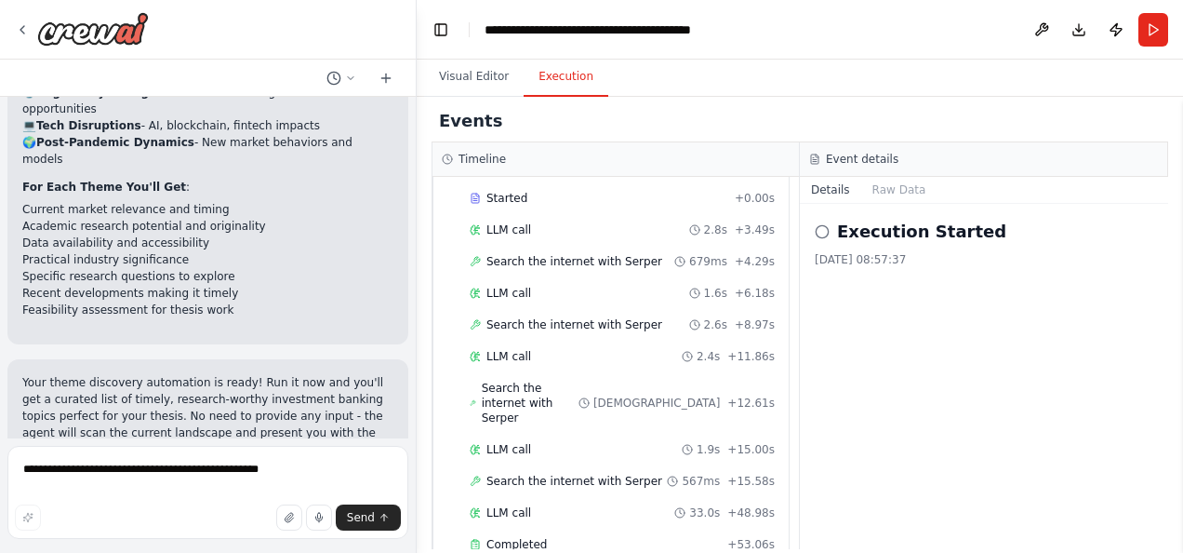
click at [872, 154] on h3 "Event details" at bounding box center [862, 159] width 73 height 15
click at [465, 147] on div "Timeline" at bounding box center [616, 159] width 367 height 34
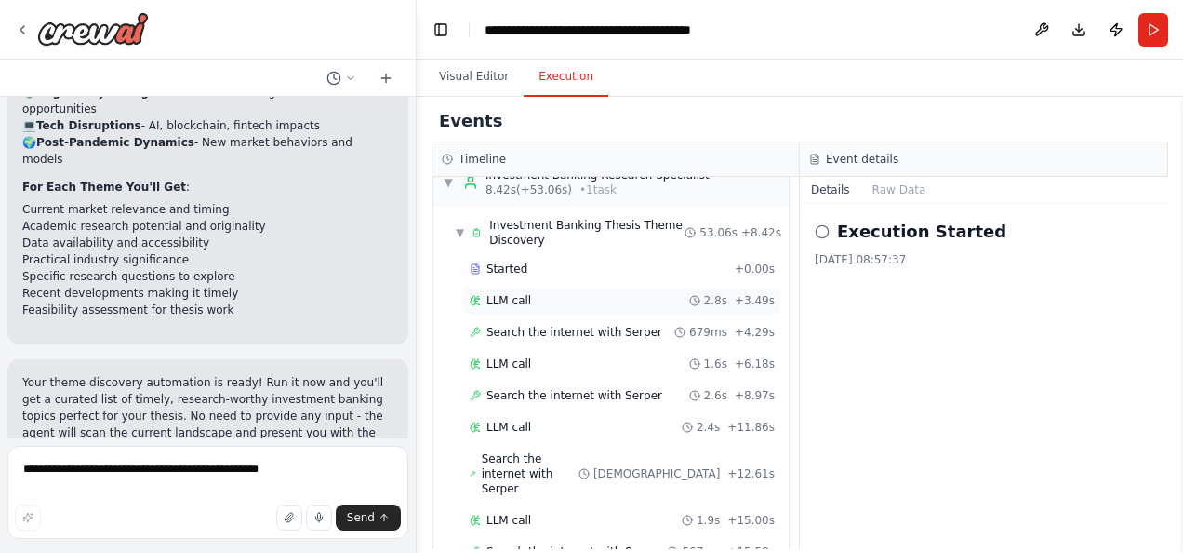
scroll to position [0, 0]
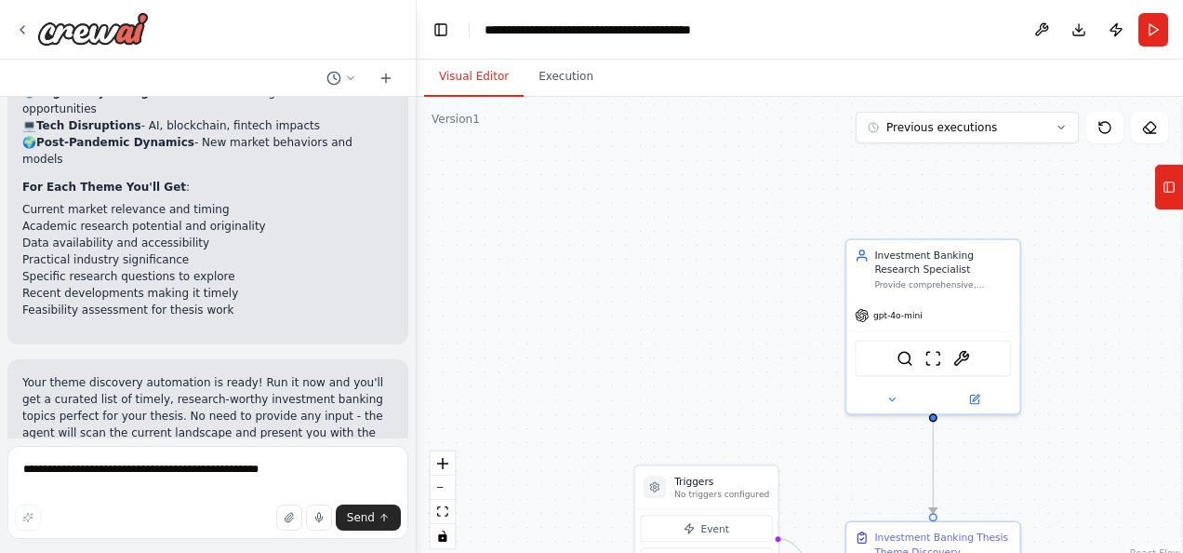
click at [480, 83] on button "Visual Editor" at bounding box center [474, 77] width 100 height 39
click at [569, 87] on button "Execution" at bounding box center [566, 77] width 85 height 39
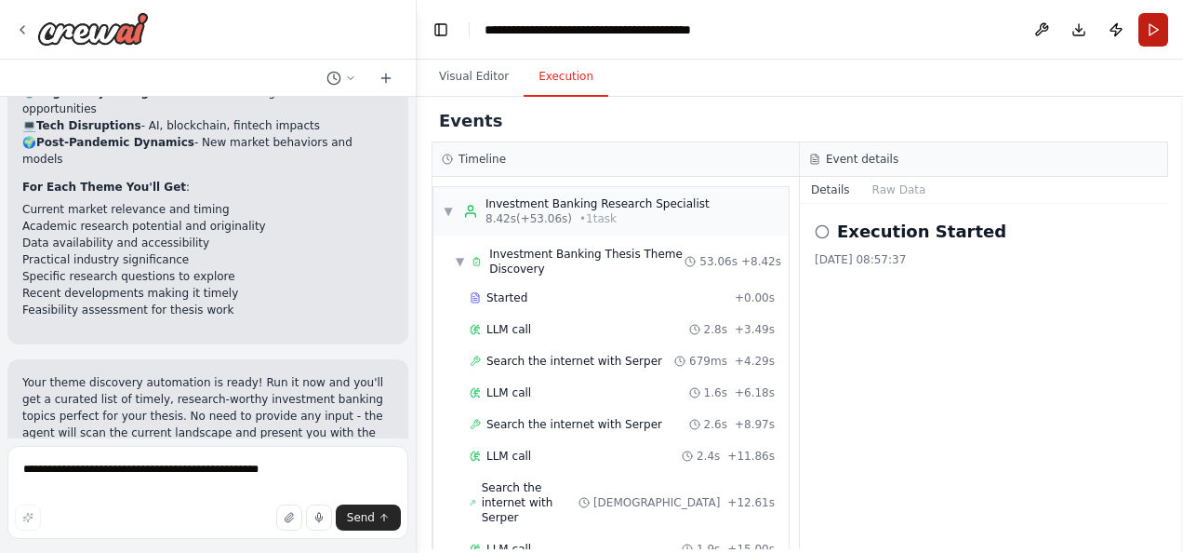
click at [1151, 27] on button "Run" at bounding box center [1154, 29] width 30 height 33
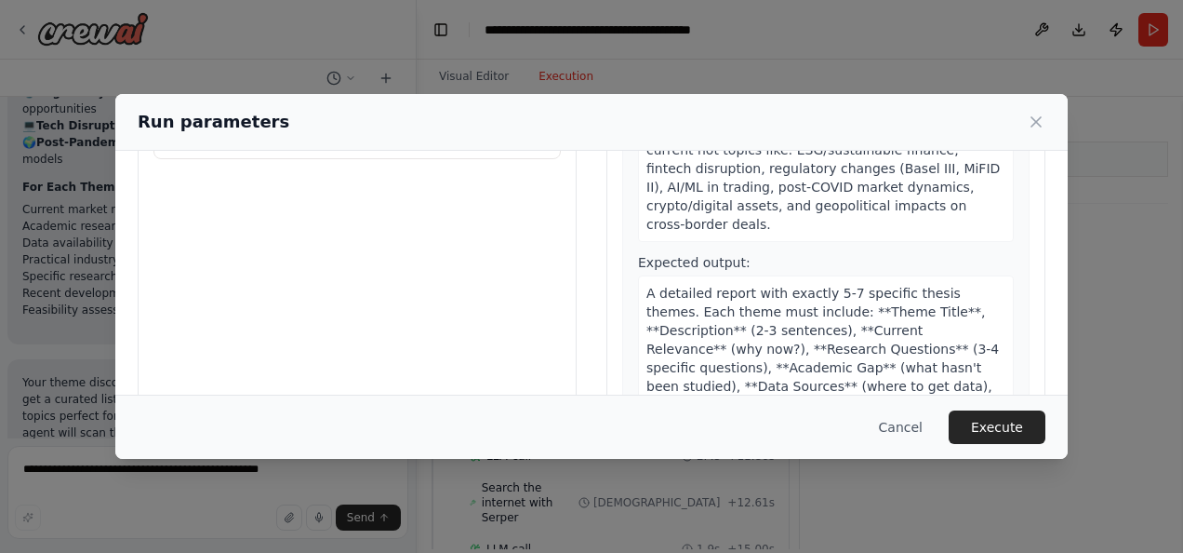
scroll to position [240, 0]
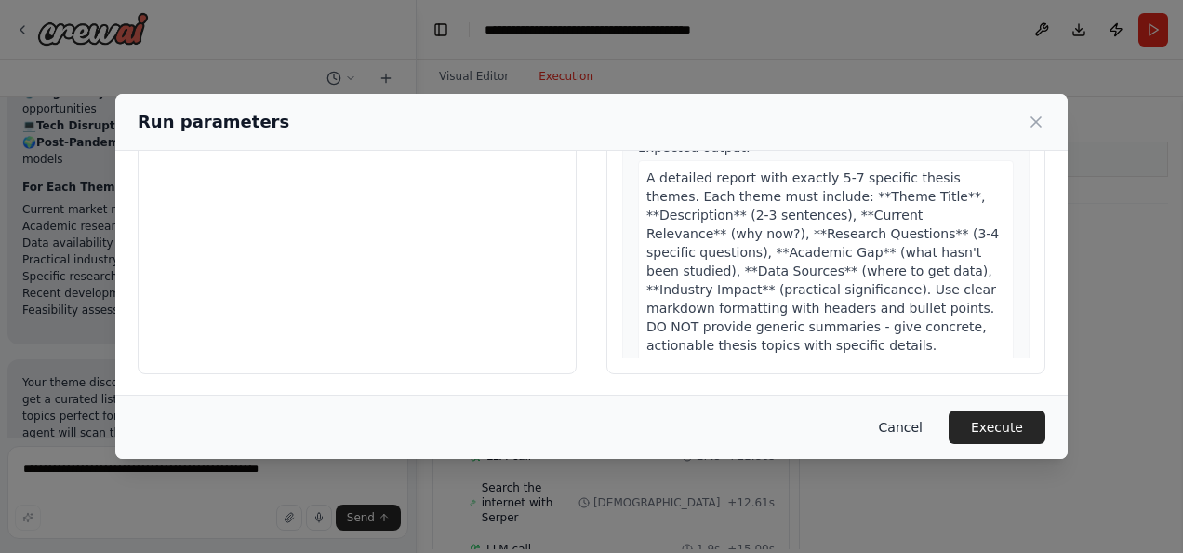
click at [917, 430] on button "Cancel" at bounding box center [901, 426] width 74 height 33
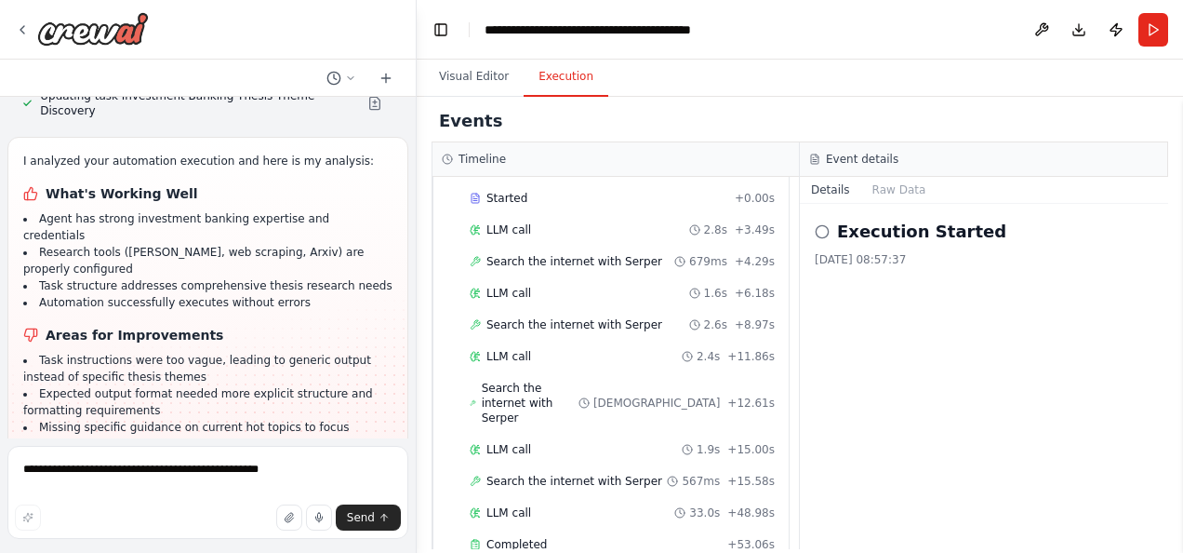
scroll to position [2464, 0]
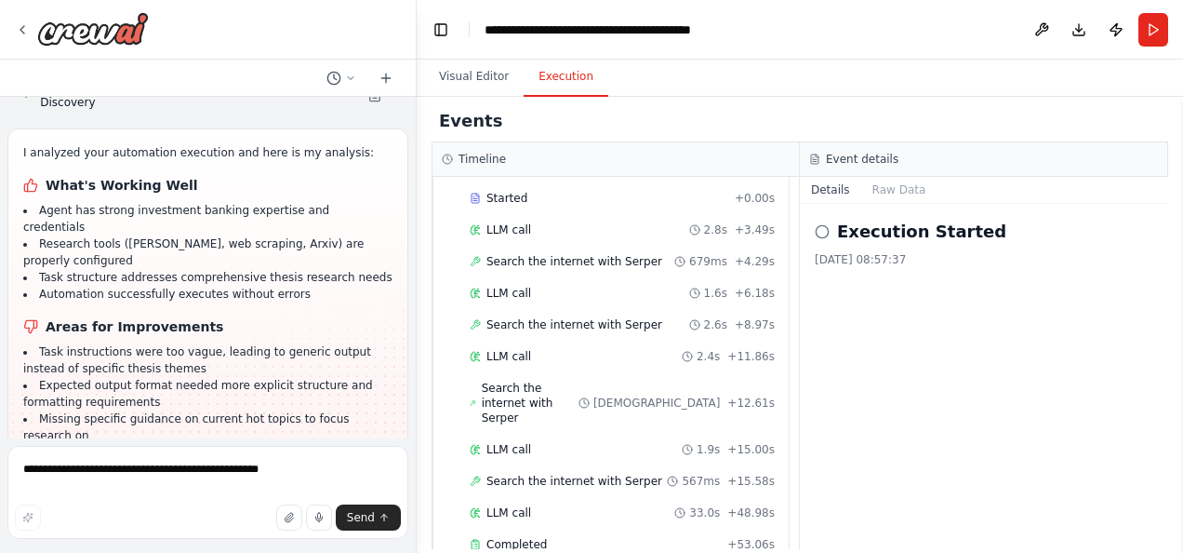
click at [353, 537] on button "Dismiss" at bounding box center [368, 546] width 50 height 19
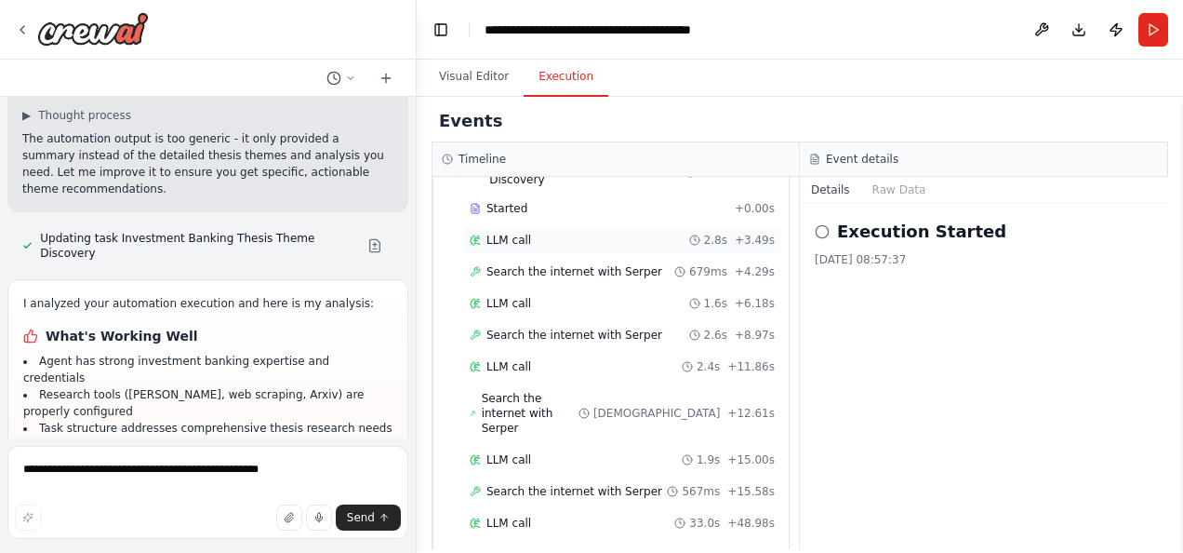
scroll to position [100, 0]
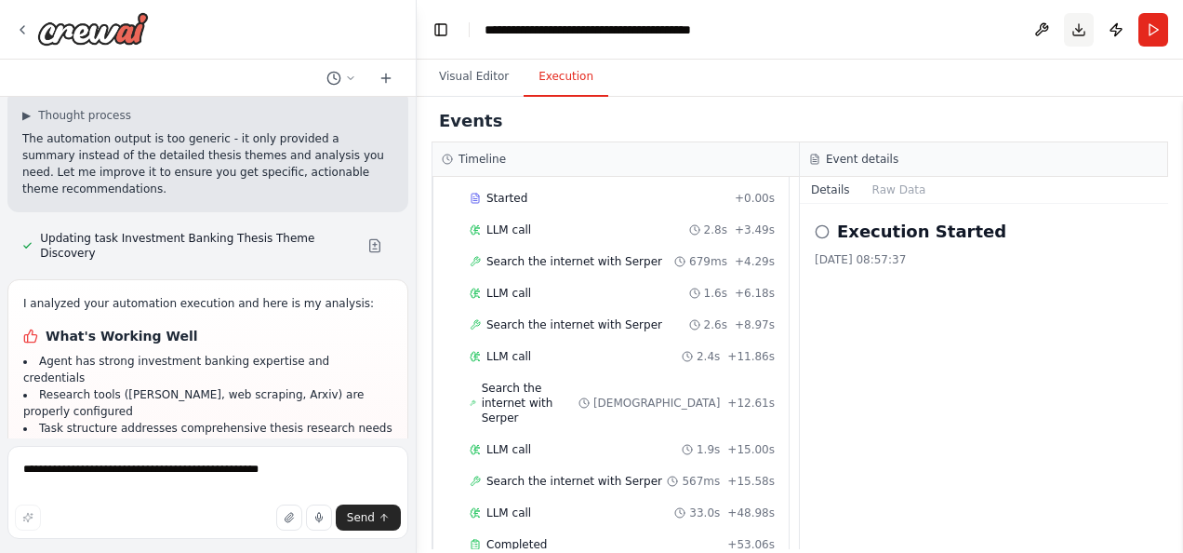
click at [1083, 30] on button "Download" at bounding box center [1079, 29] width 30 height 33
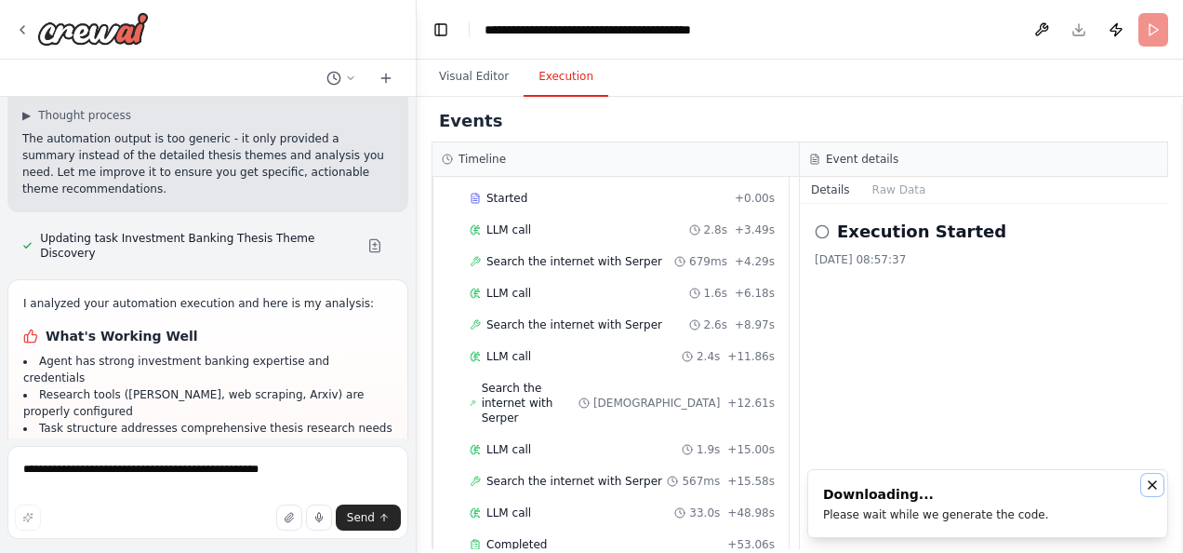
click at [1151, 485] on icon "Notifications (F8)" at bounding box center [1152, 484] width 15 height 15
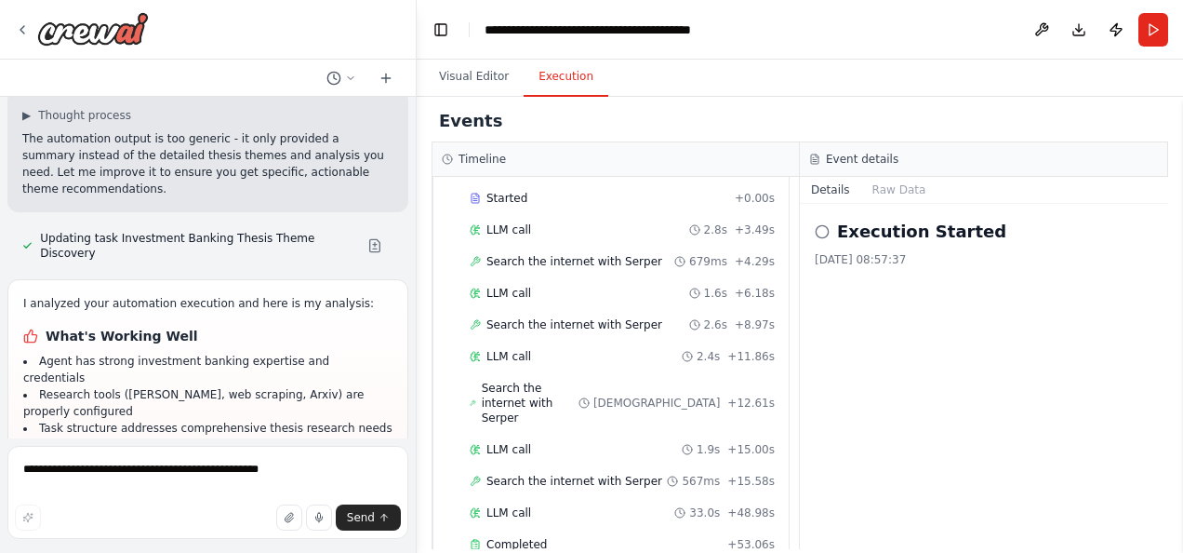
click at [966, 480] on div "Execution Started [DATE] 08:57:37" at bounding box center [984, 376] width 368 height 345
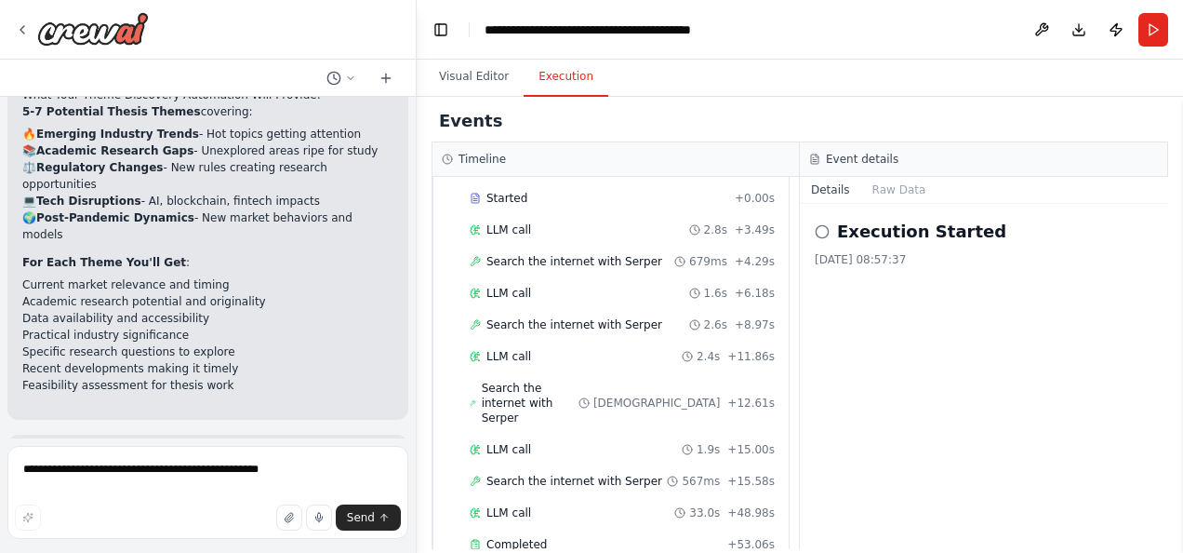
scroll to position [1941, 0]
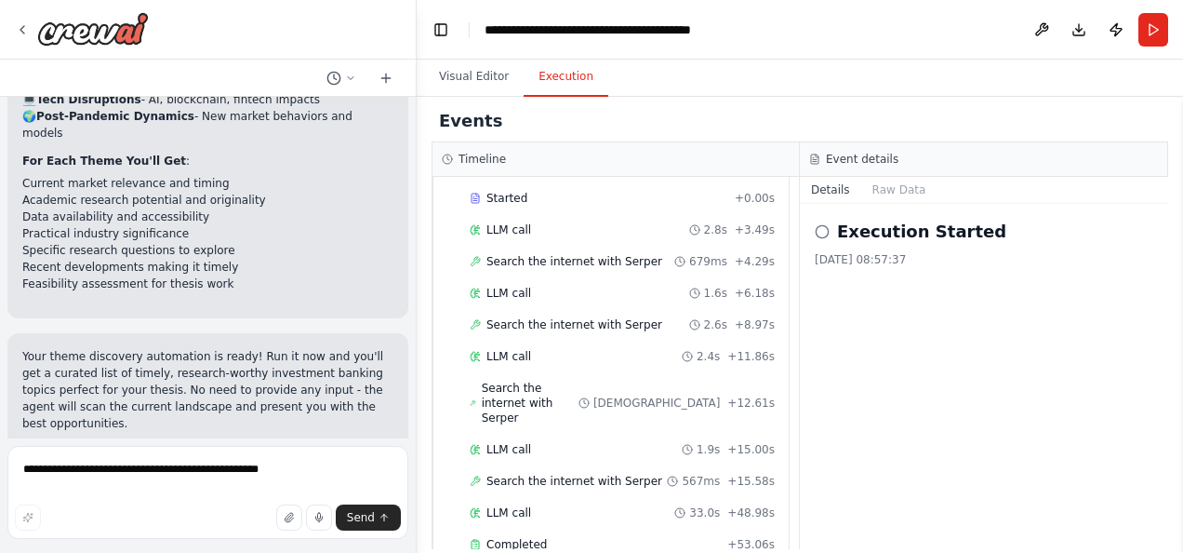
click at [154, 502] on p "The automation output is too generic - it only provided a summary instead of th…" at bounding box center [207, 535] width 371 height 67
click at [186, 348] on p "Your theme discovery automation is ready! Run it now and you'll get a curated l…" at bounding box center [207, 390] width 371 height 84
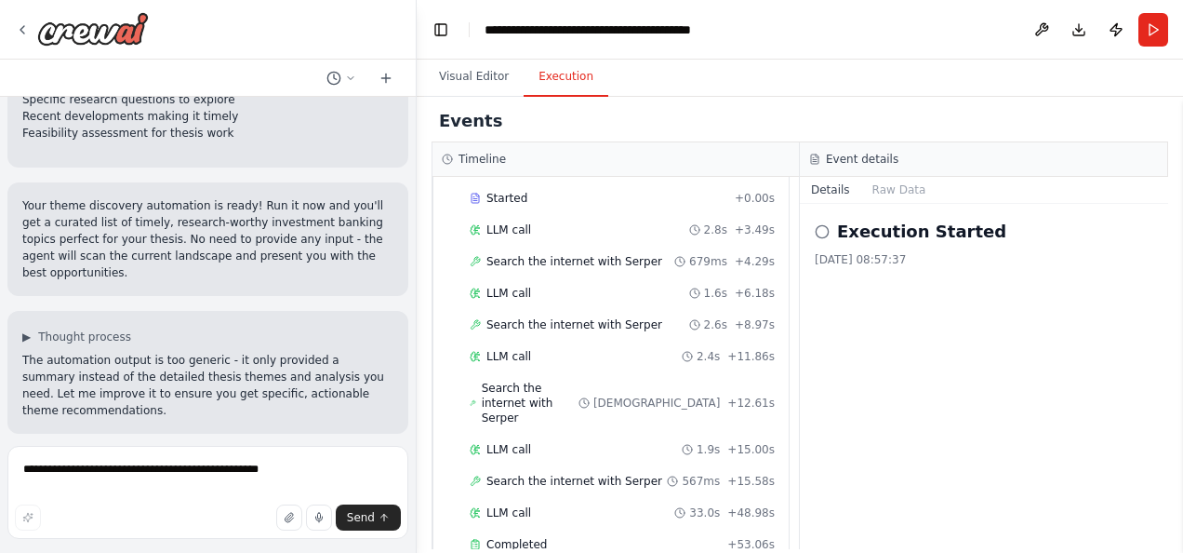
scroll to position [2313, 0]
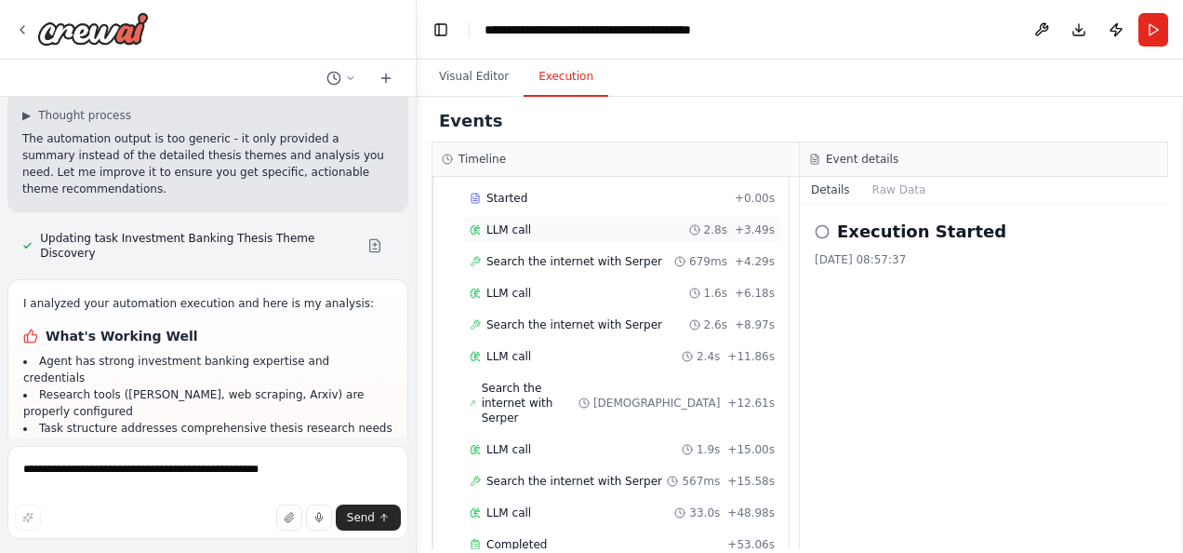
click at [495, 224] on span "LLM call" at bounding box center [509, 229] width 45 height 15
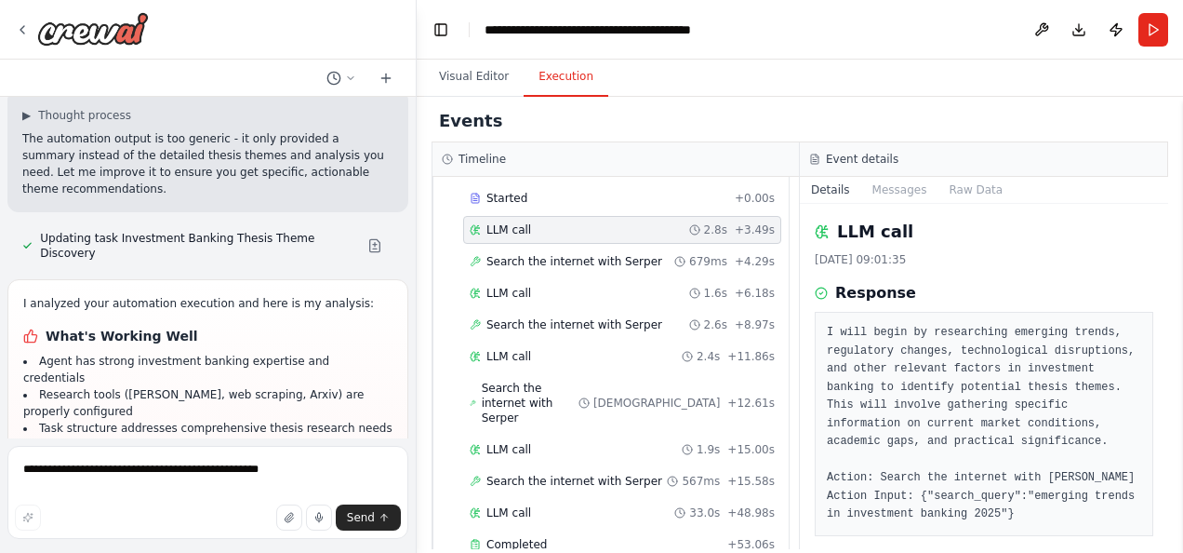
scroll to position [56, 0]
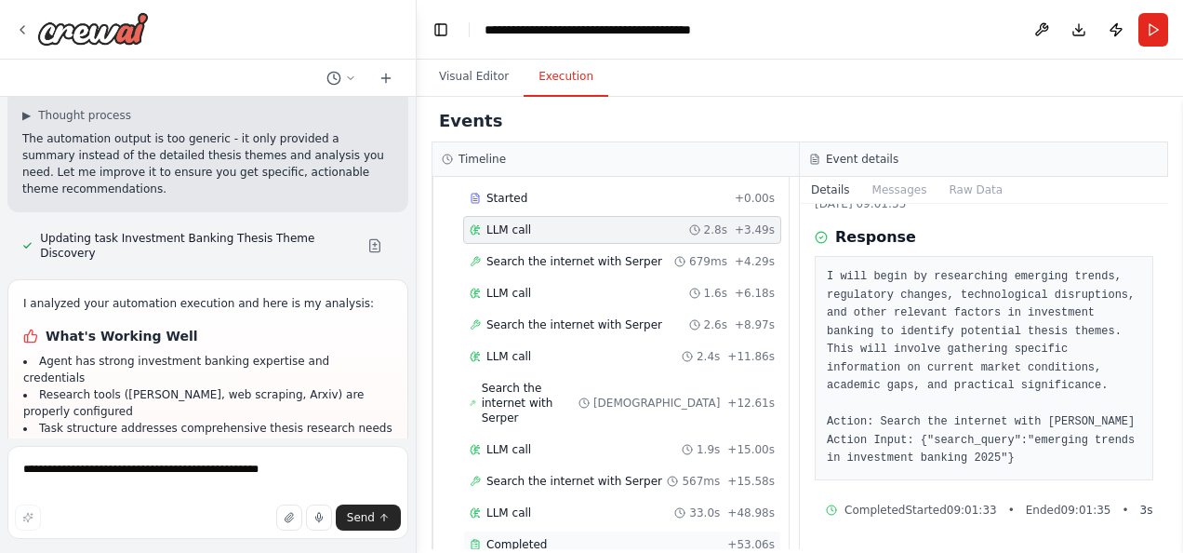
click at [528, 537] on span "Completed" at bounding box center [517, 544] width 60 height 15
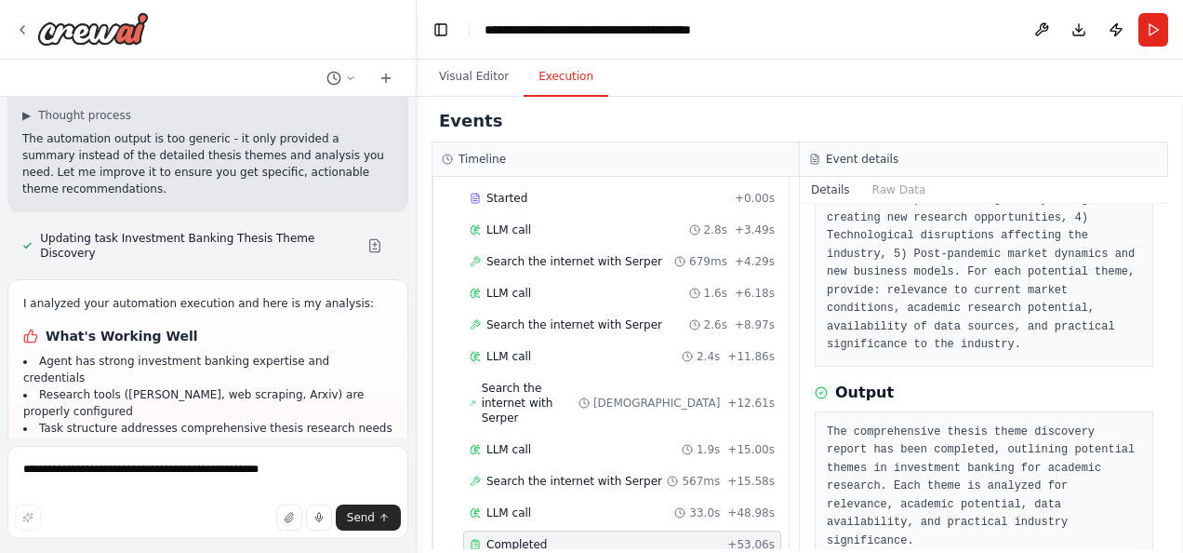
scroll to position [207, 0]
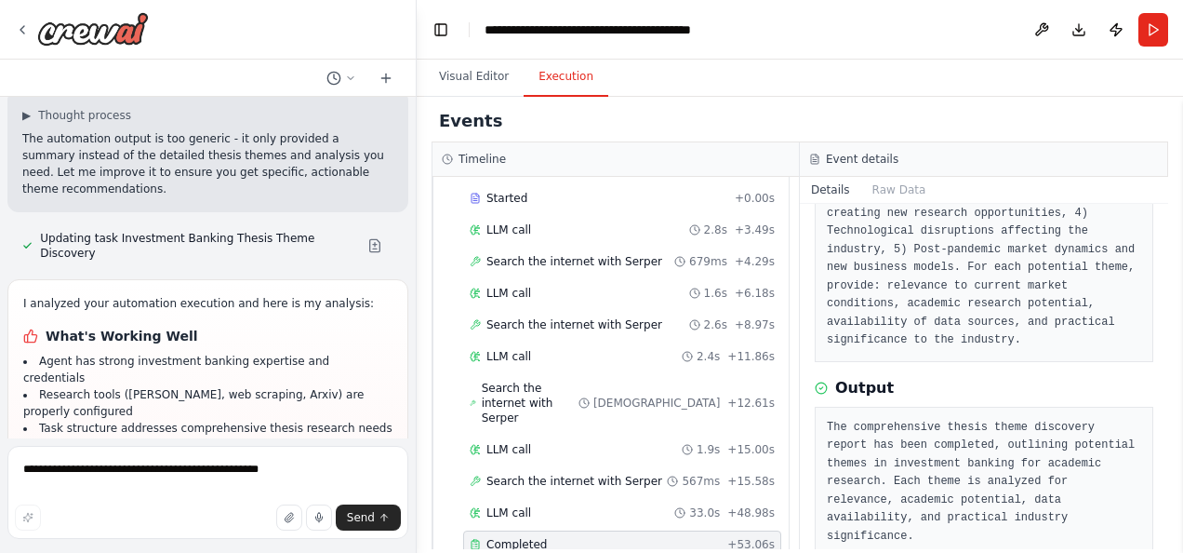
click at [671, 490] on div "Started + 0.00s LLM call 2.8s + 3.49s Search the internet with [PERSON_NAME] 67…" at bounding box center [618, 373] width 341 height 378
click at [675, 530] on div "Completed + 53.06s" at bounding box center [622, 544] width 318 height 28
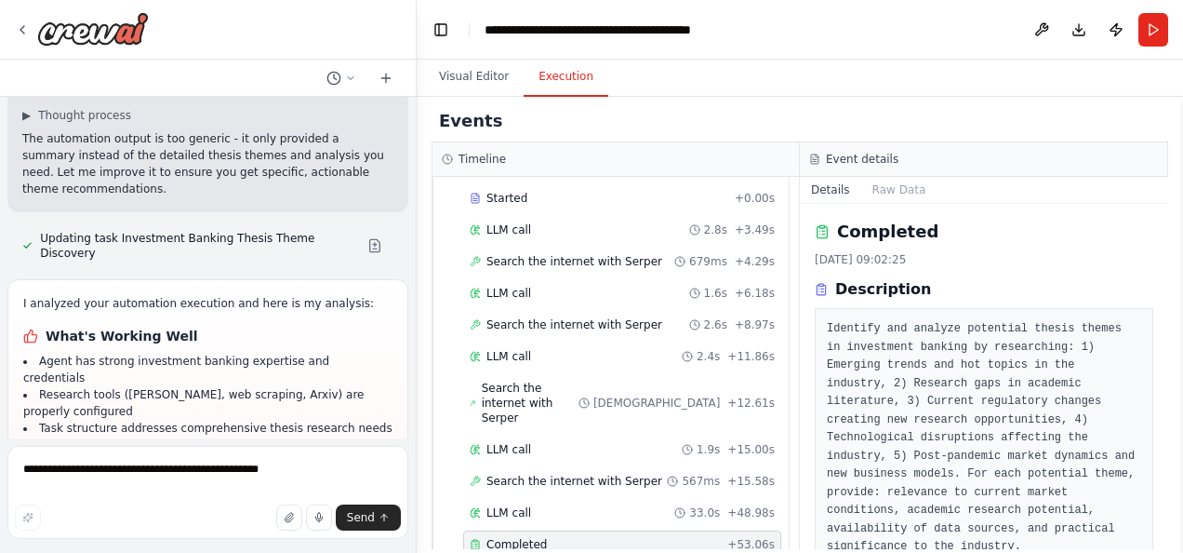
click at [879, 233] on h2 "Completed" at bounding box center [887, 232] width 101 height 26
click at [506, 505] on span "LLM call" at bounding box center [509, 512] width 45 height 15
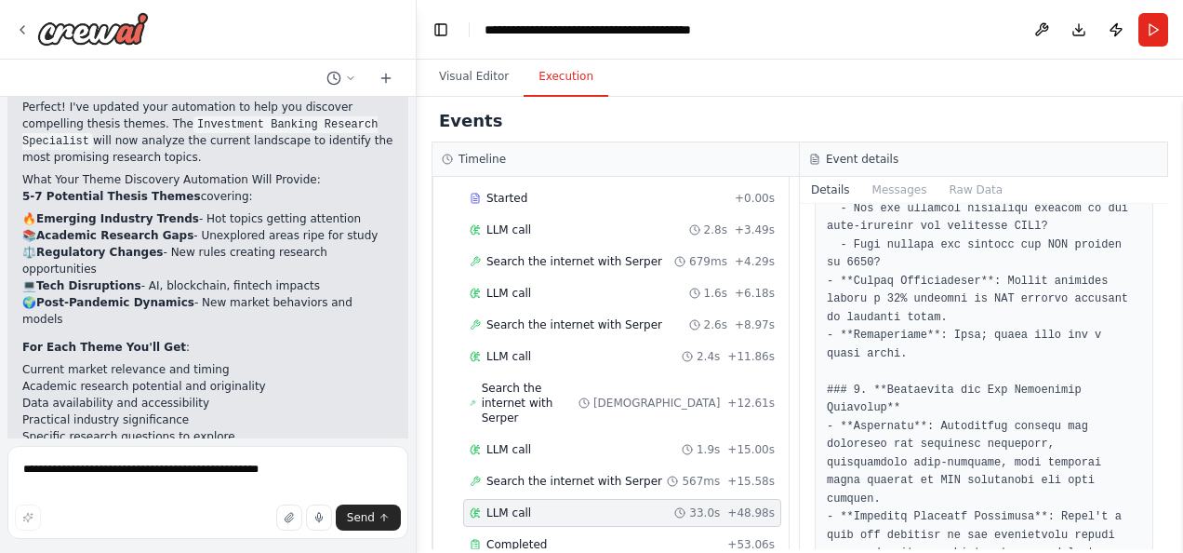
scroll to position [651, 0]
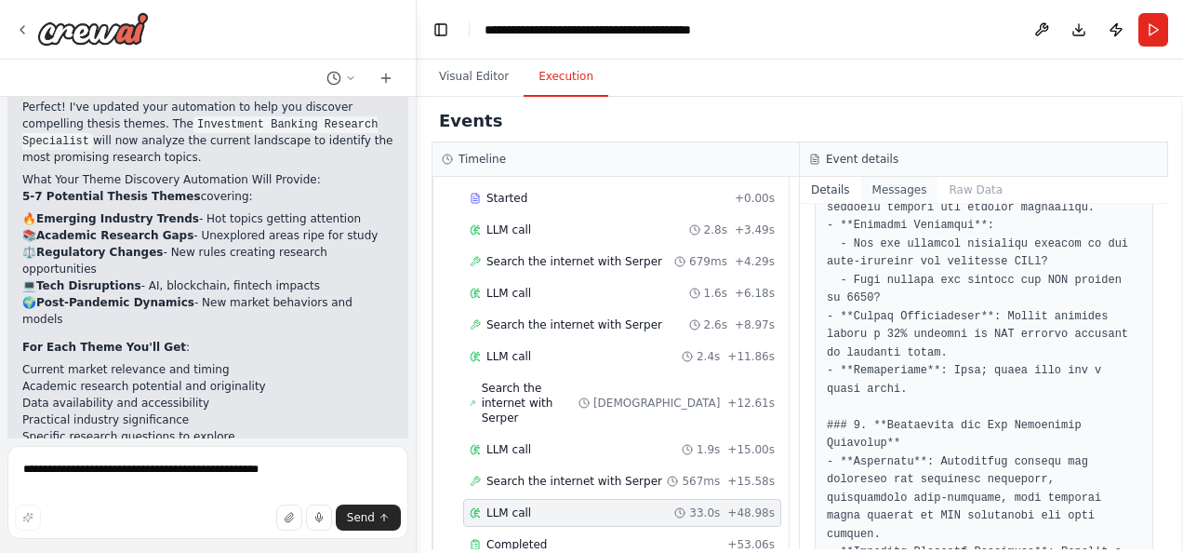
click at [899, 191] on button "Messages" at bounding box center [900, 190] width 77 height 26
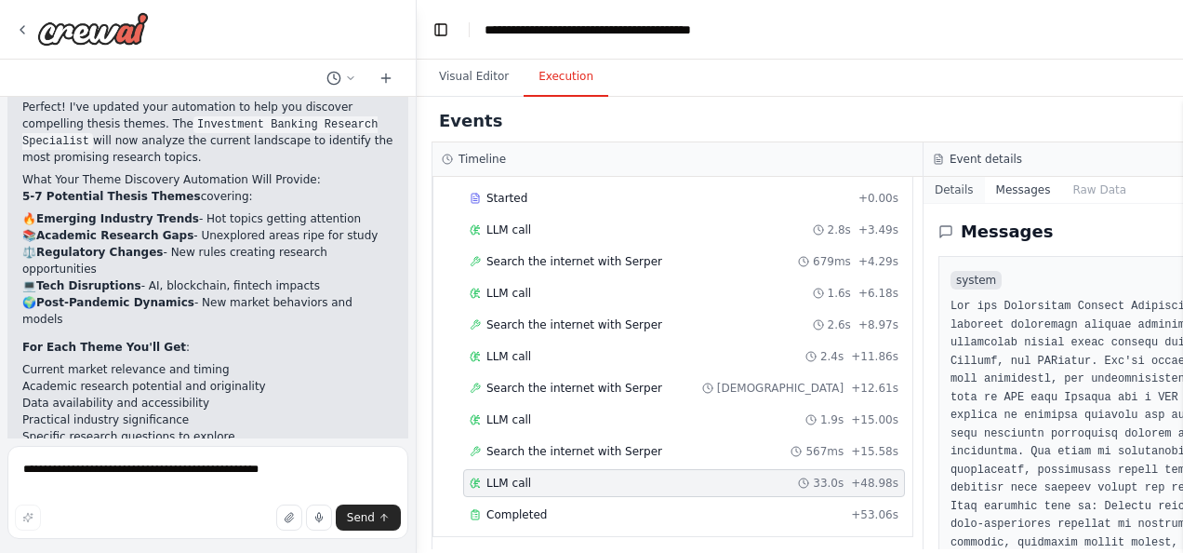
click at [924, 192] on button "Details" at bounding box center [954, 190] width 61 height 26
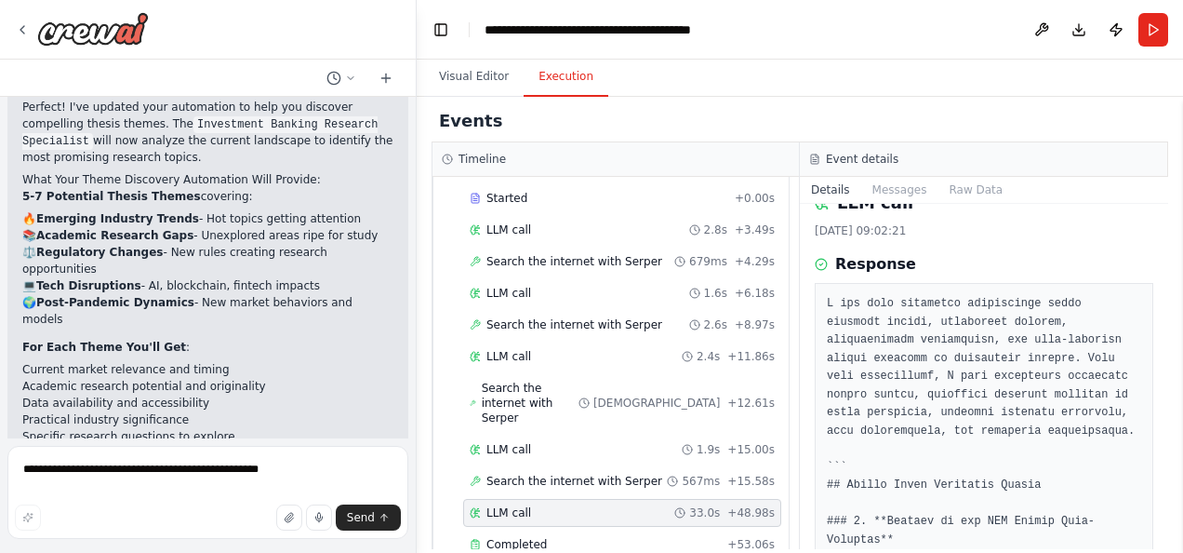
scroll to position [0, 0]
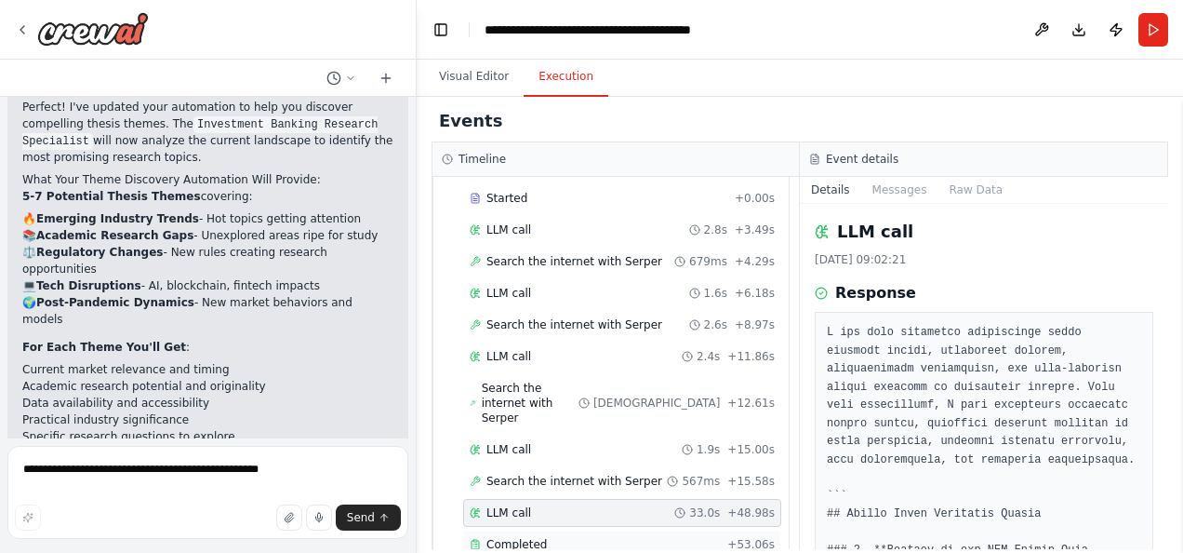
click at [491, 537] on span "Completed" at bounding box center [517, 544] width 60 height 15
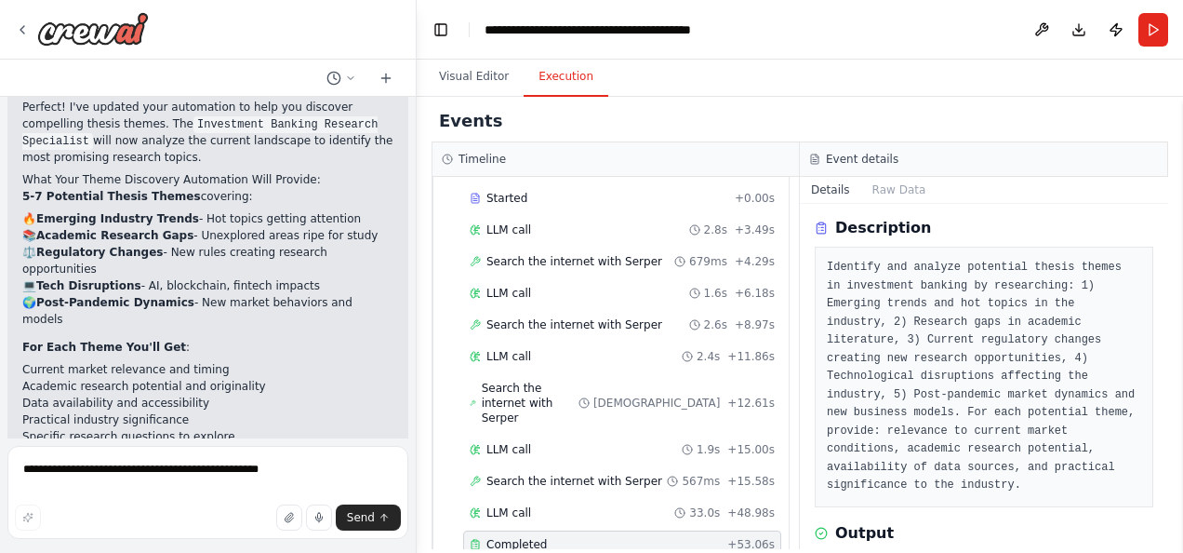
scroll to position [20, 0]
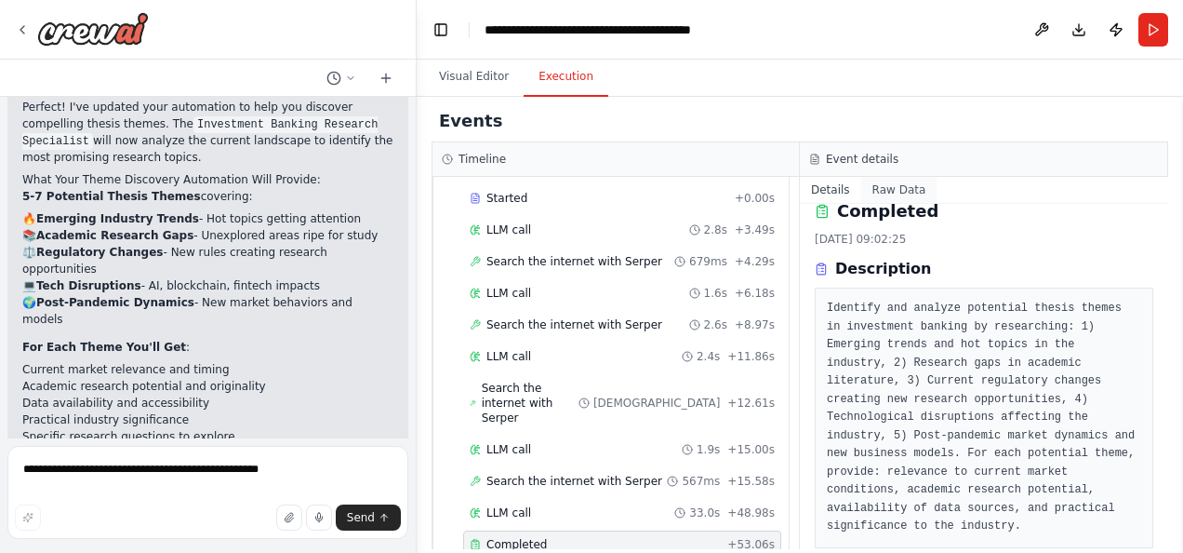
click at [886, 184] on button "Raw Data" at bounding box center [900, 190] width 76 height 26
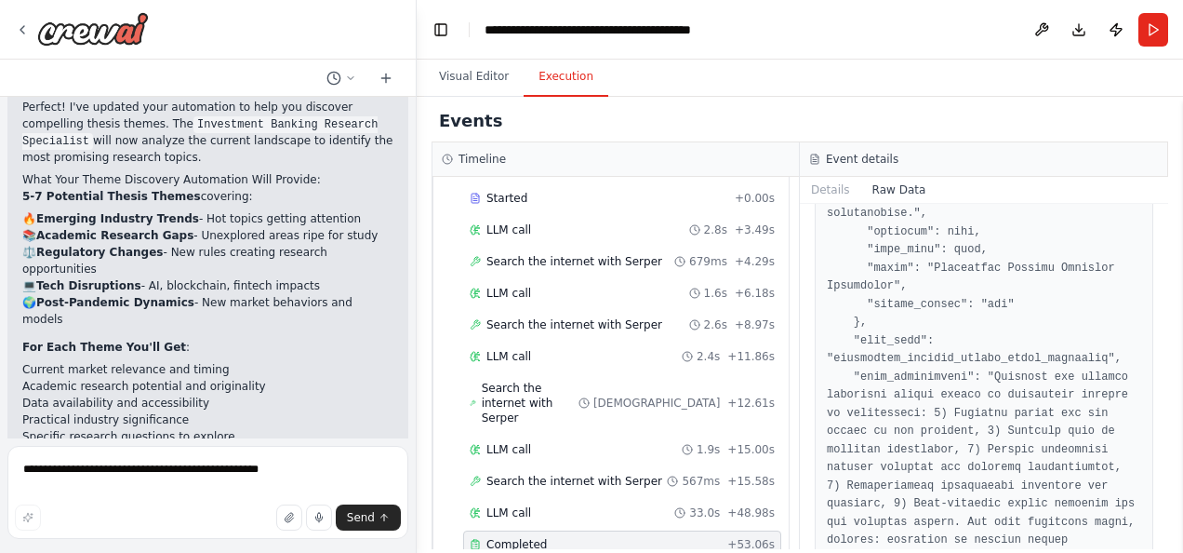
scroll to position [2229, 0]
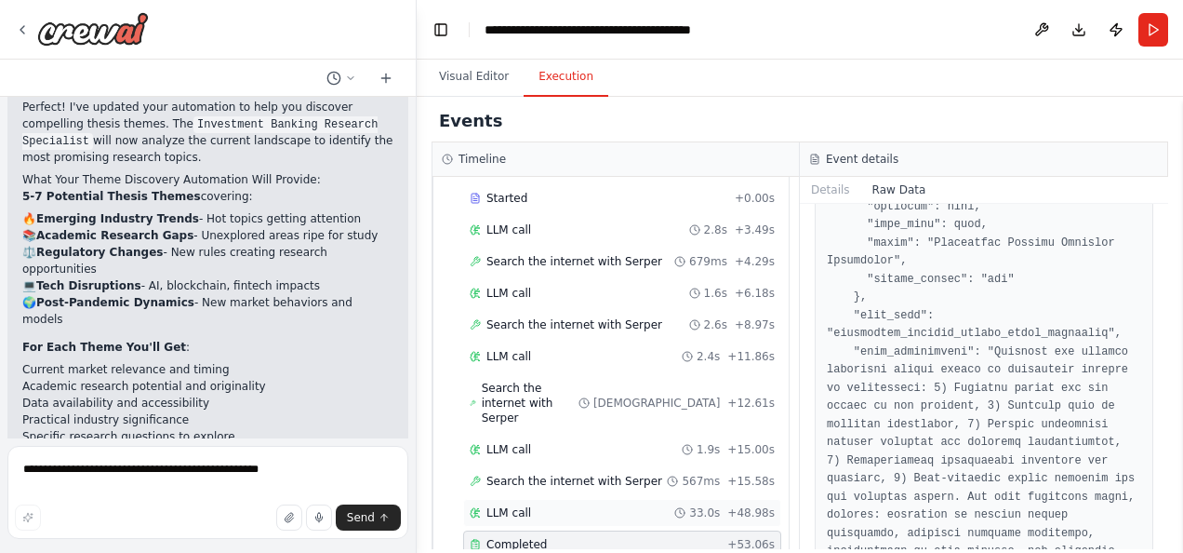
click at [502, 505] on span "LLM call" at bounding box center [509, 512] width 45 height 15
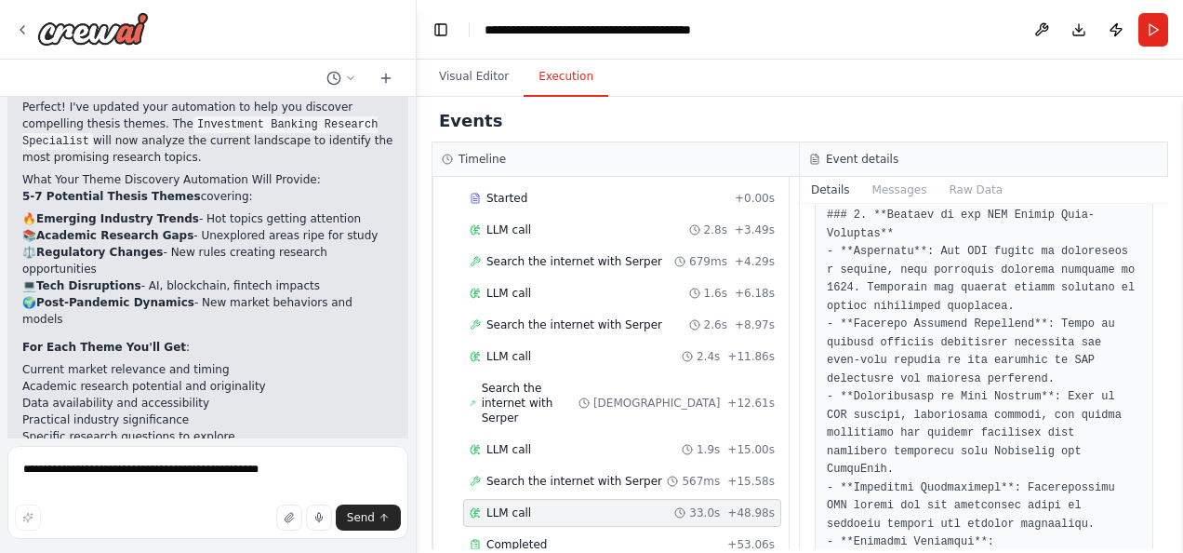
scroll to position [372, 0]
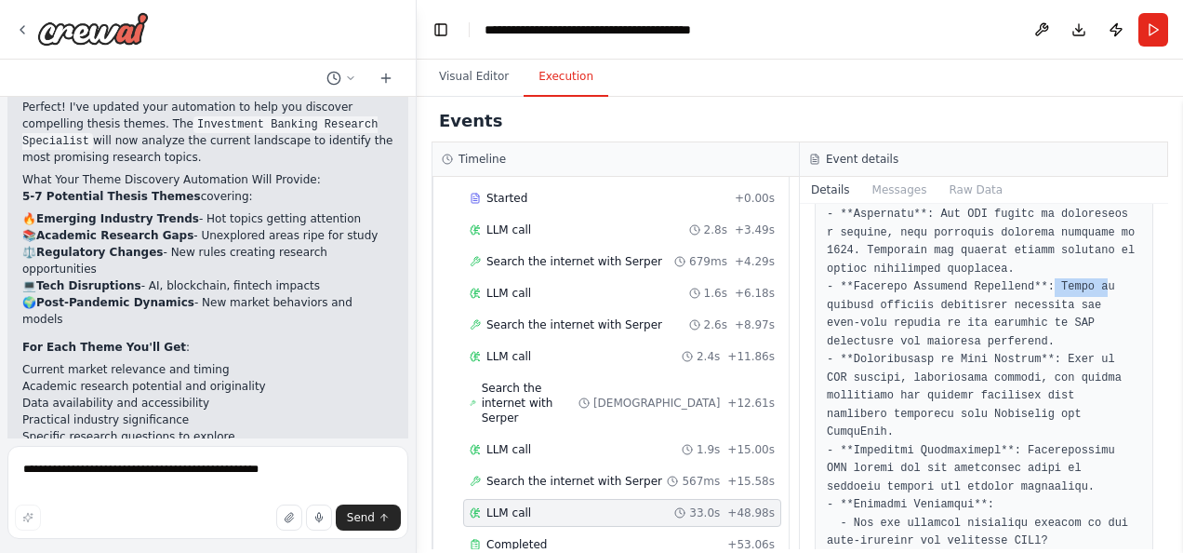
drag, startPoint x: 1036, startPoint y: 286, endPoint x: 1081, endPoint y: 283, distance: 45.7
drag, startPoint x: 1081, startPoint y: 283, endPoint x: 1048, endPoint y: 283, distance: 33.5
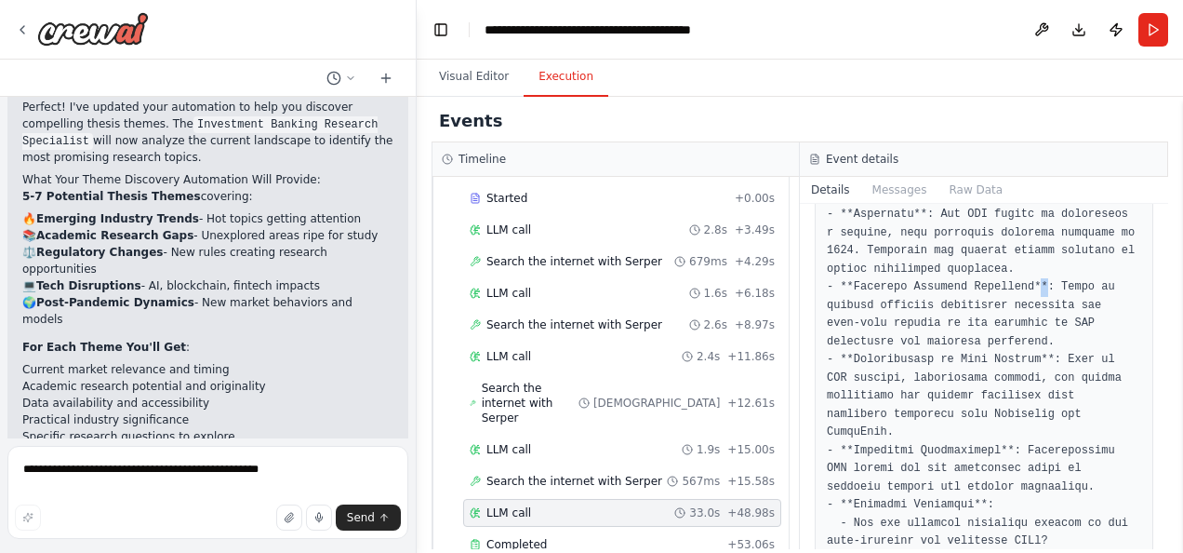
drag, startPoint x: 1048, startPoint y: 283, endPoint x: 1026, endPoint y: 285, distance: 21.5
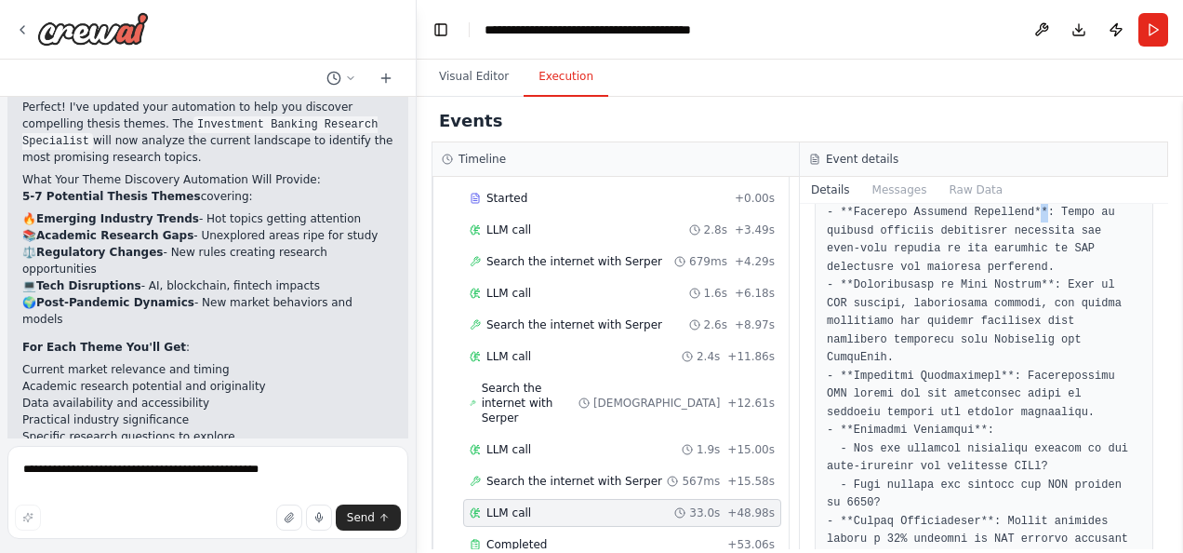
scroll to position [465, 0]
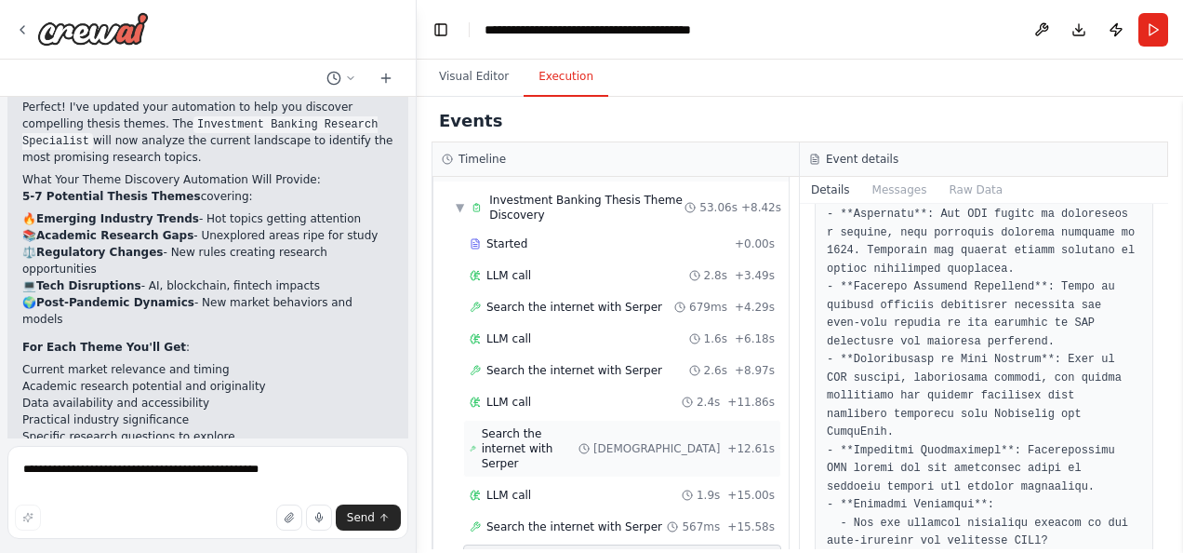
scroll to position [100, 0]
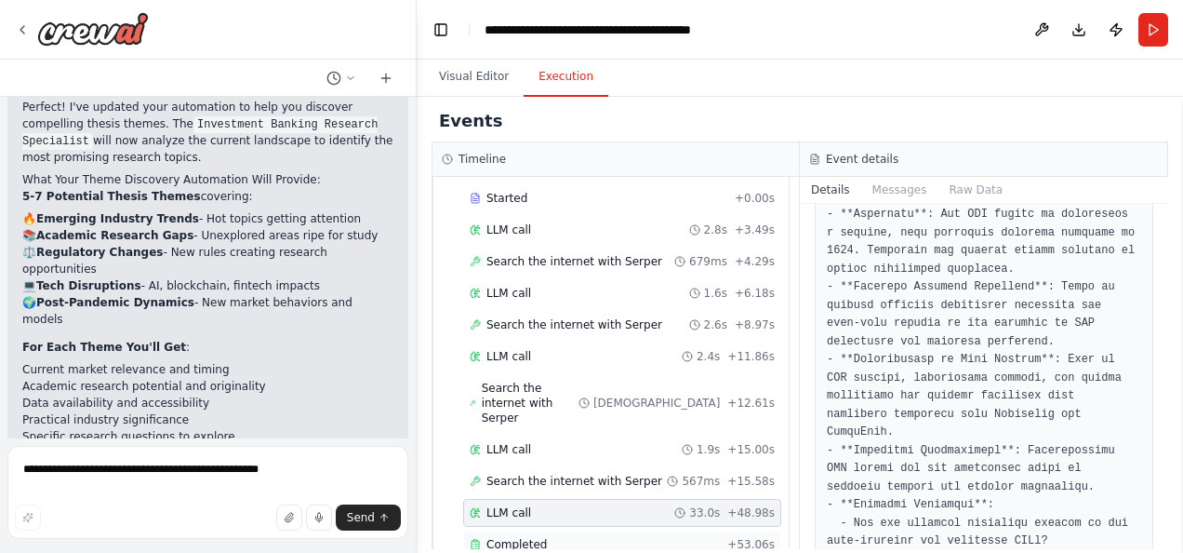
click at [525, 537] on span "Completed" at bounding box center [517, 544] width 60 height 15
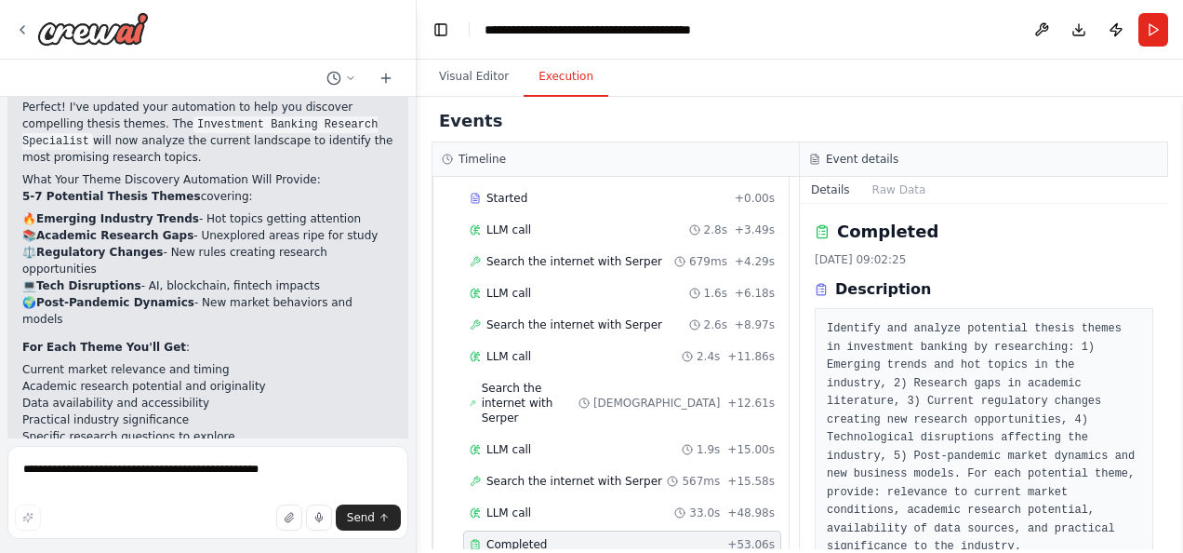
scroll to position [93, 0]
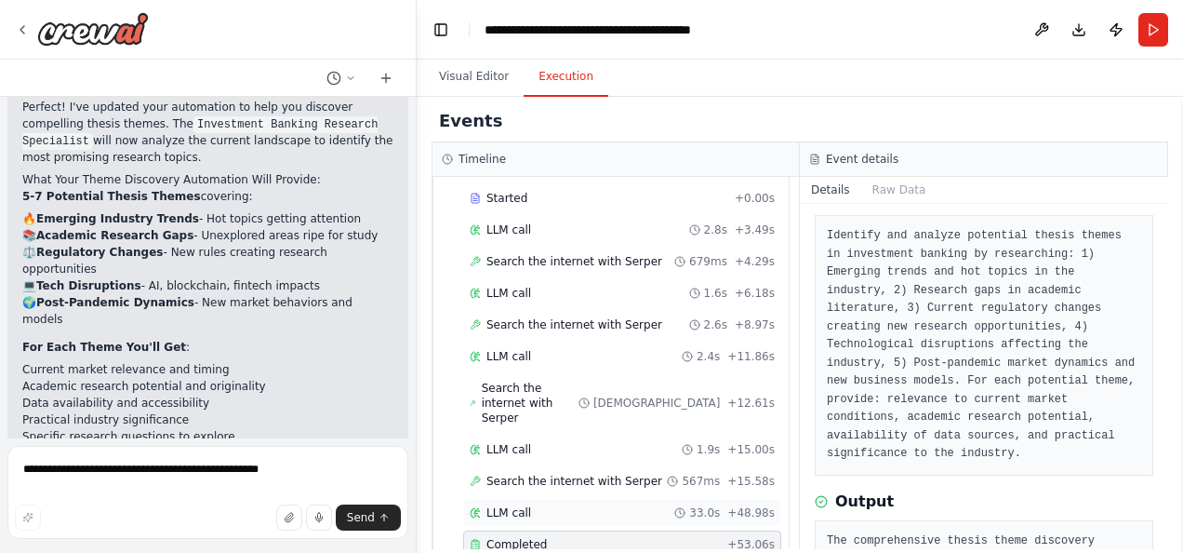
click at [508, 505] on span "LLM call" at bounding box center [509, 512] width 45 height 15
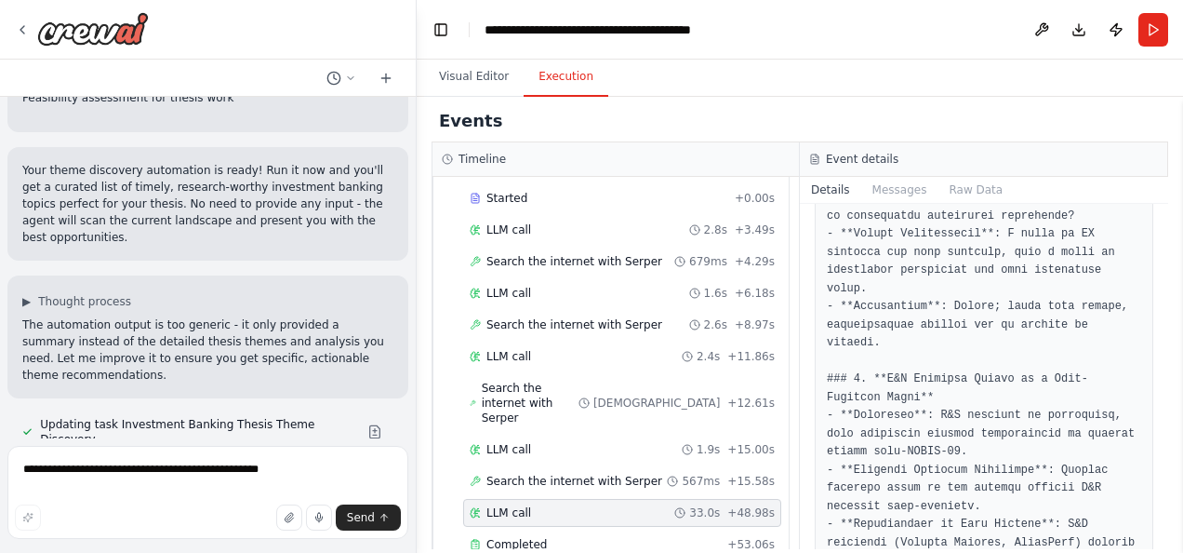
scroll to position [2220, 0]
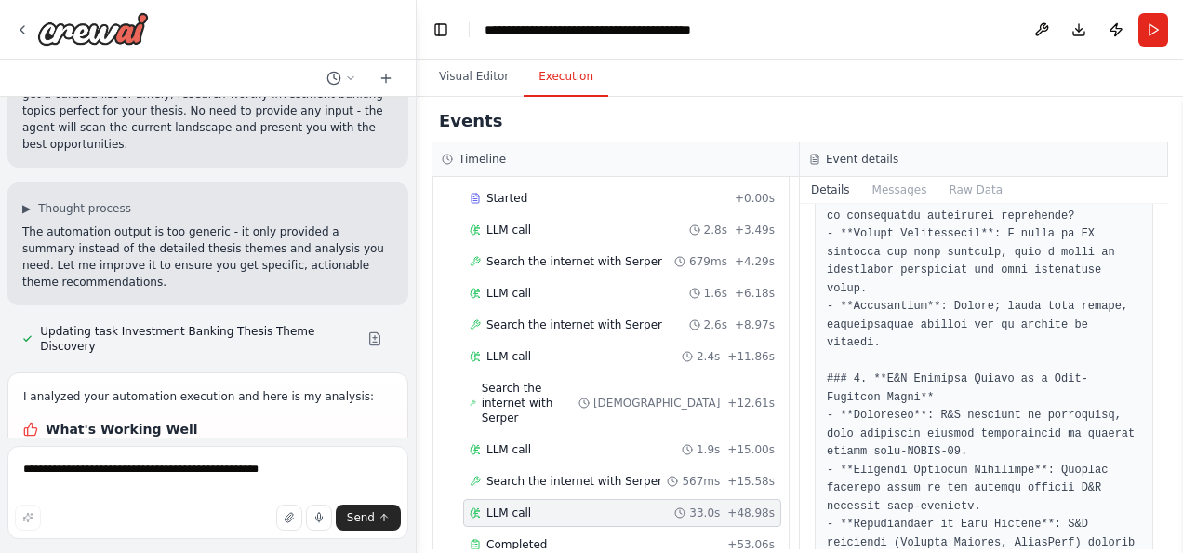
click at [222, 420] on h1 "What's Working Well" at bounding box center [207, 429] width 369 height 19
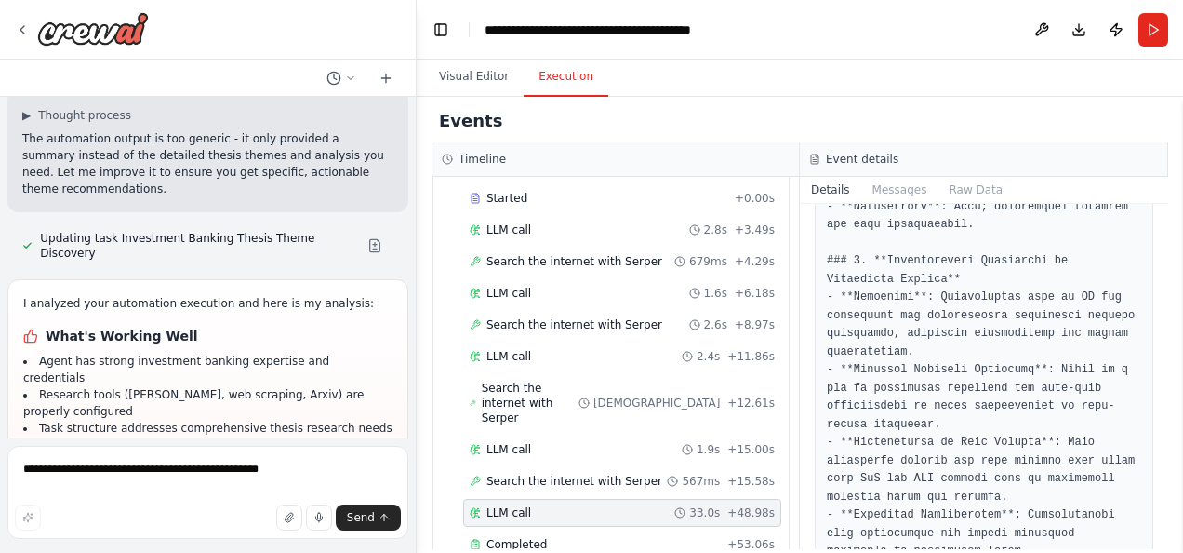
scroll to position [1303, 0]
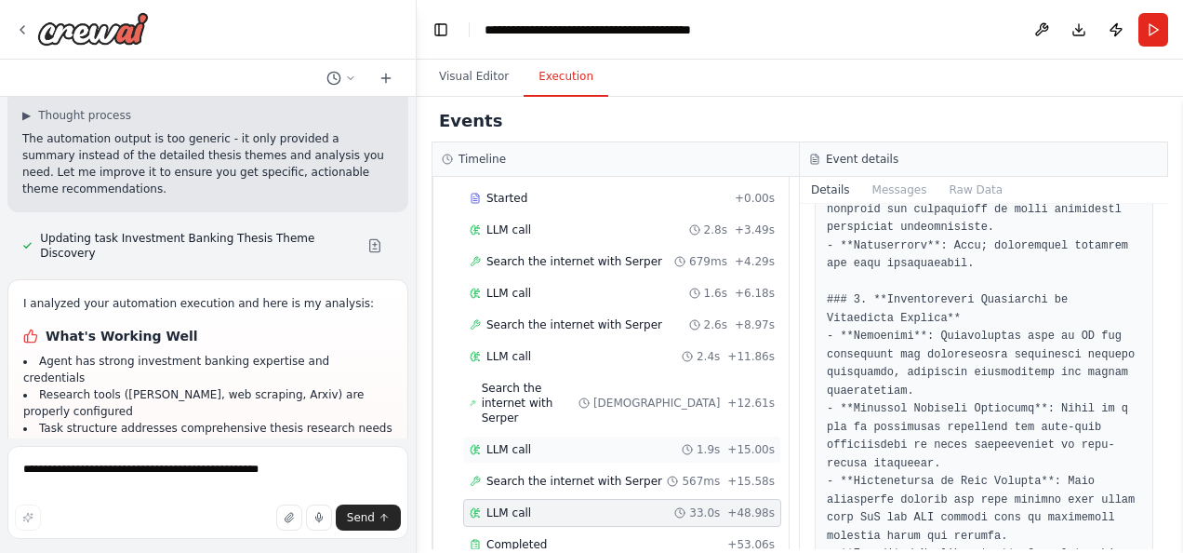
click at [501, 442] on span "LLM call" at bounding box center [509, 449] width 45 height 15
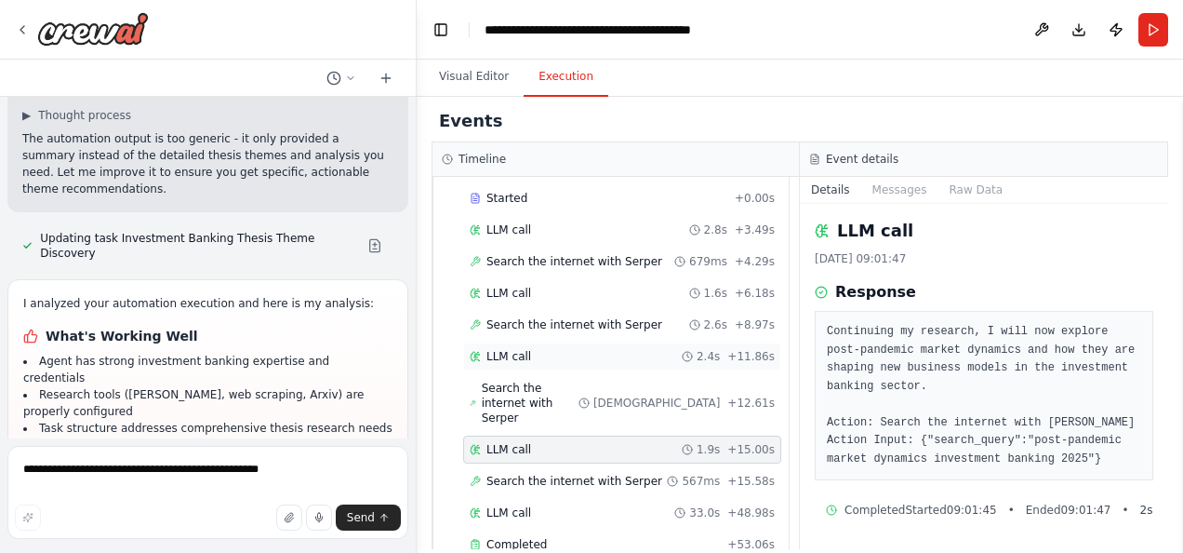
click at [509, 349] on span "LLM call" at bounding box center [509, 356] width 45 height 15
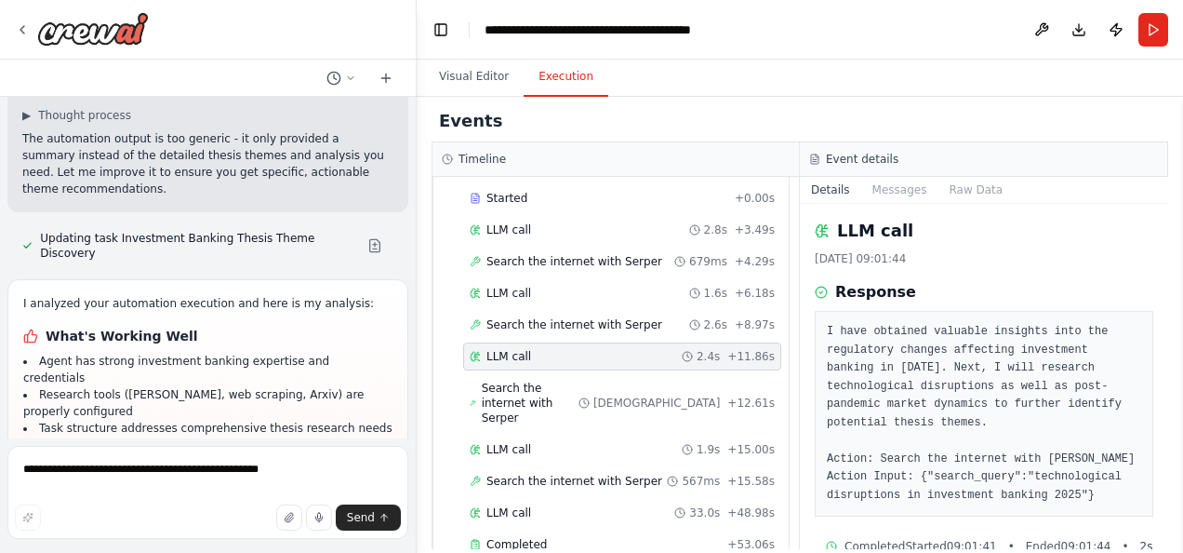
scroll to position [37, 0]
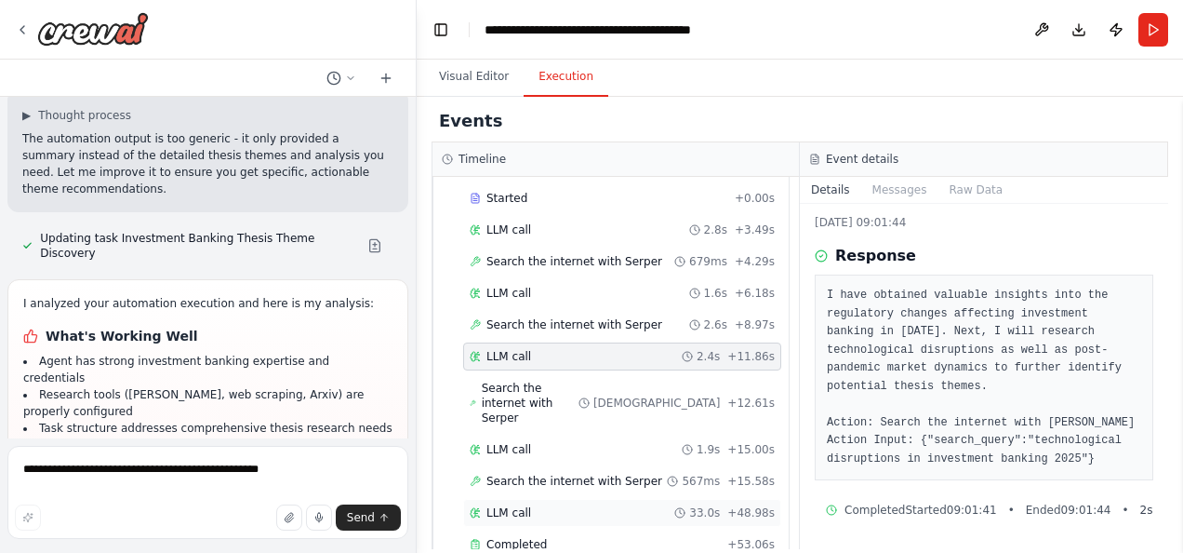
click at [502, 505] on span "LLM call" at bounding box center [509, 512] width 45 height 15
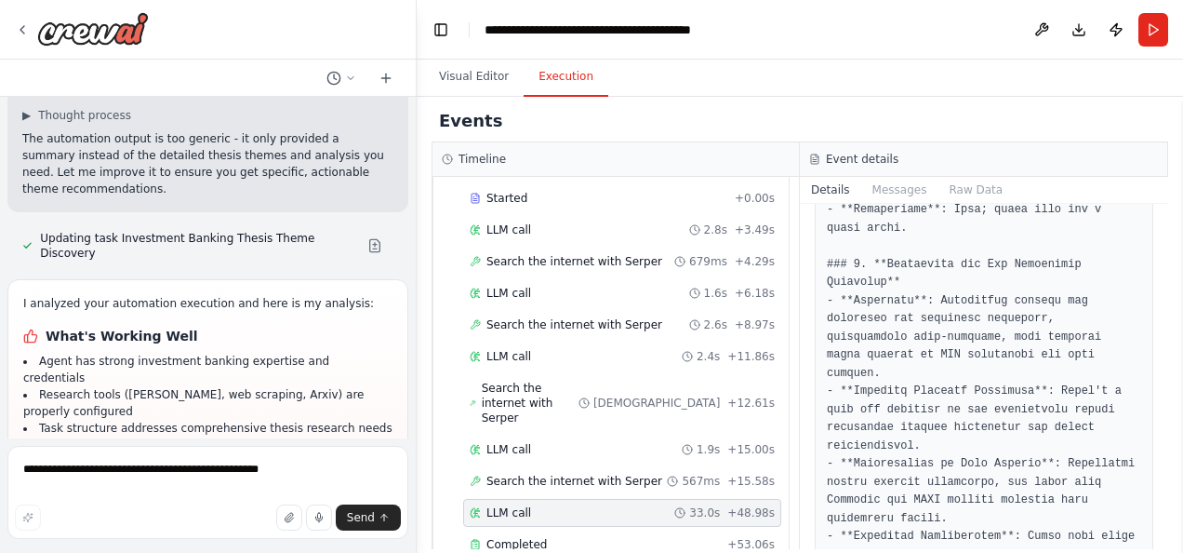
scroll to position [837, 0]
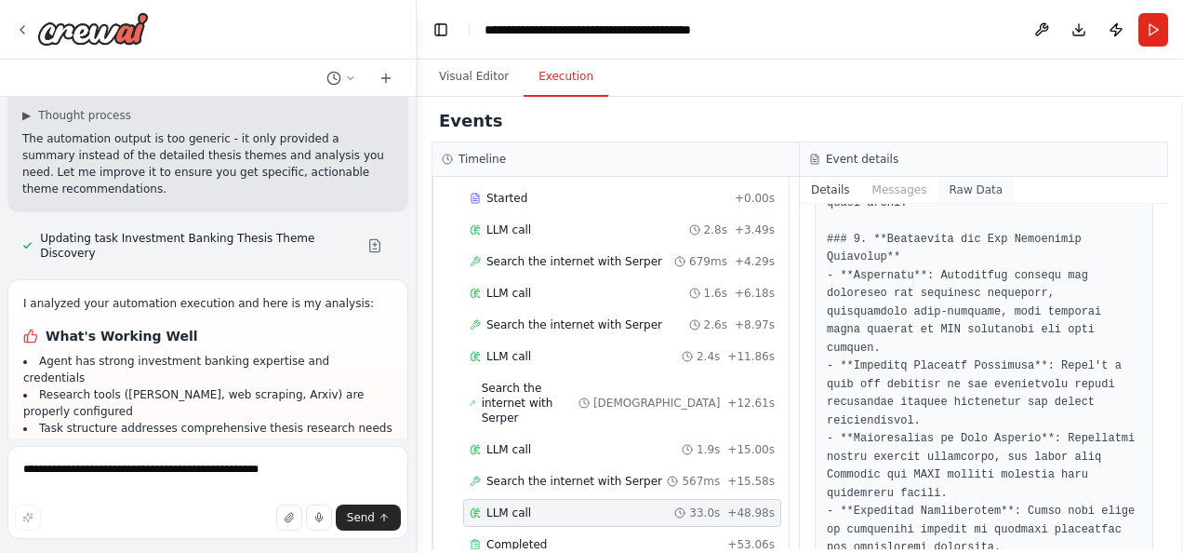
click at [953, 192] on button "Raw Data" at bounding box center [976, 190] width 76 height 26
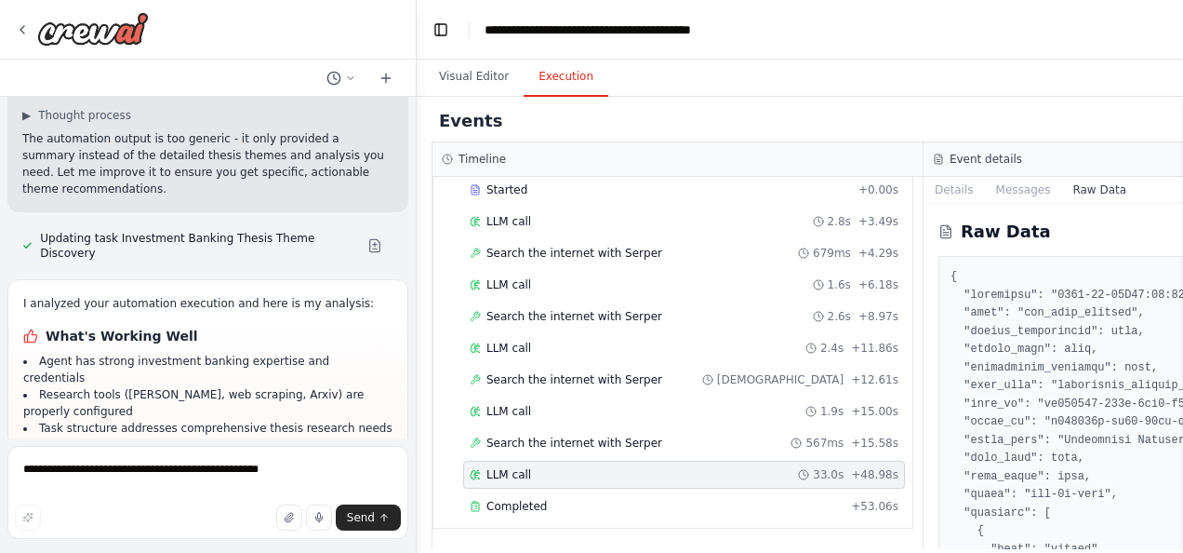
scroll to position [85, 0]
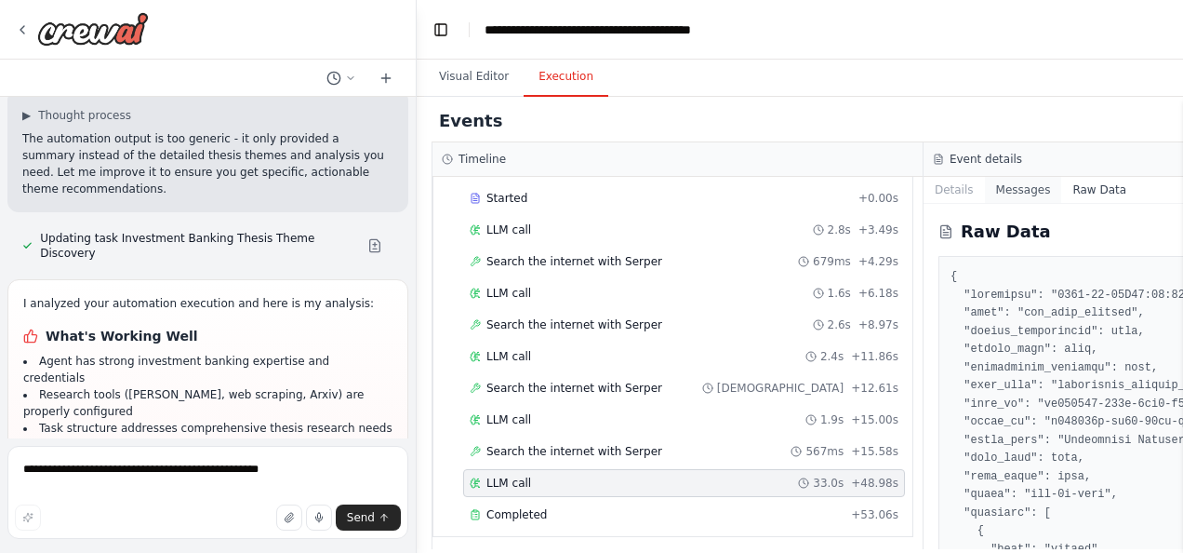
click at [985, 190] on button "Messages" at bounding box center [1023, 190] width 77 height 26
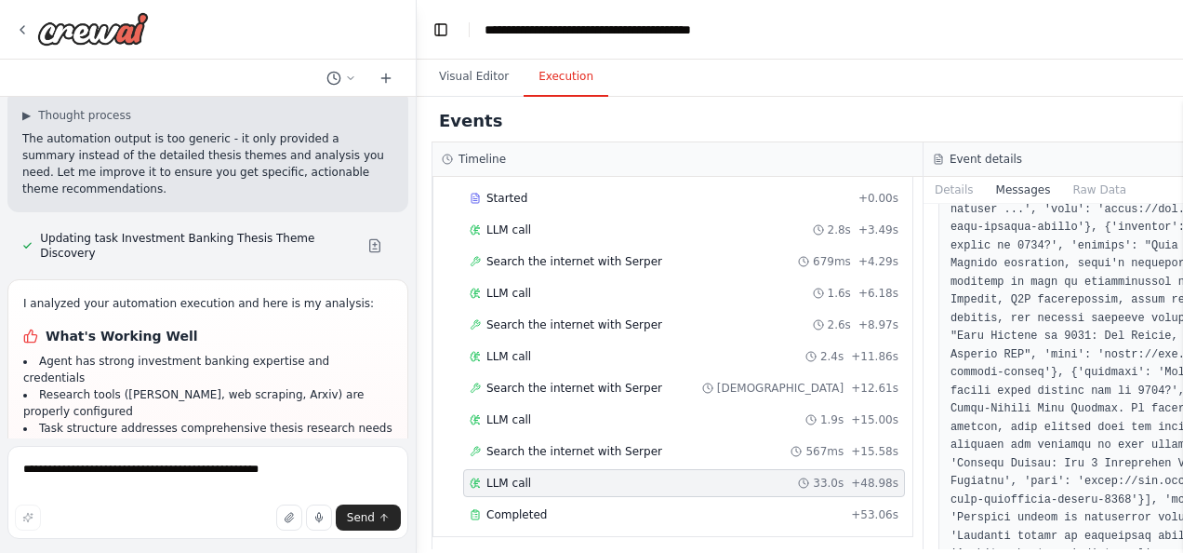
scroll to position [3628, 0]
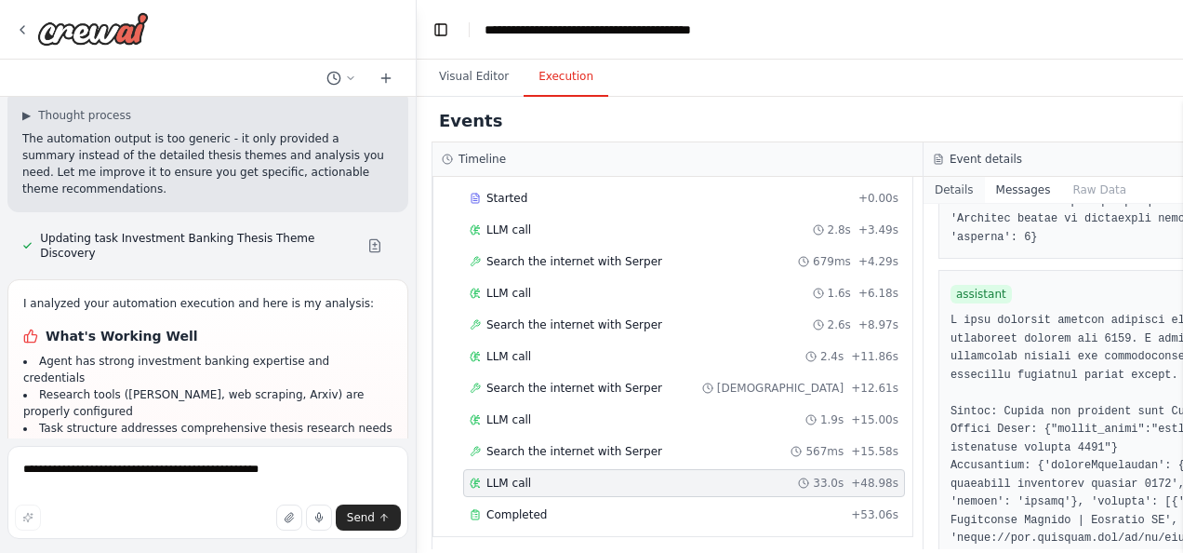
click at [924, 194] on button "Details" at bounding box center [954, 190] width 61 height 26
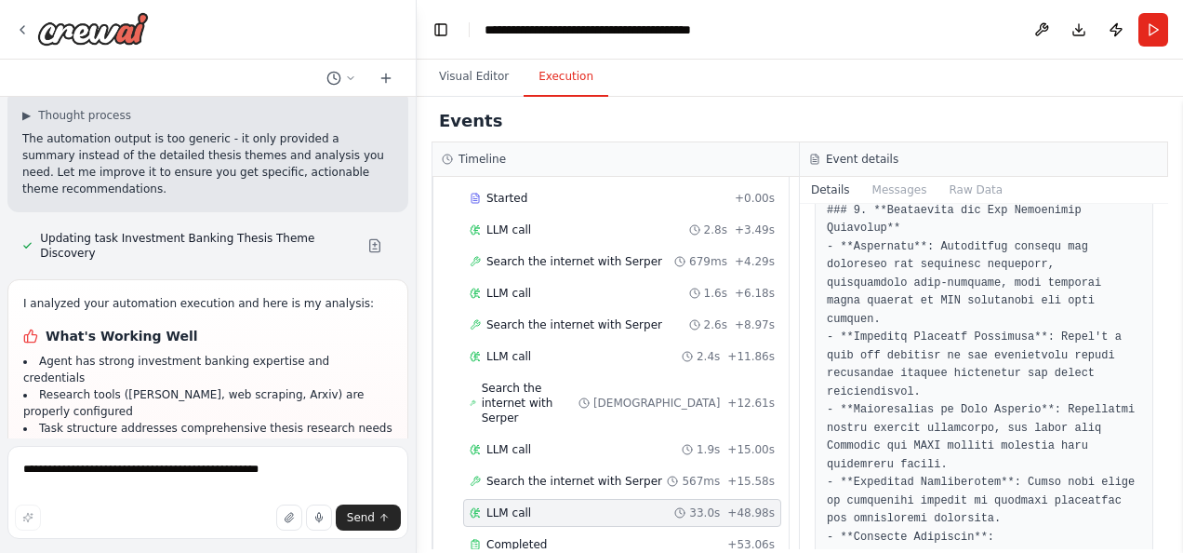
scroll to position [837, 0]
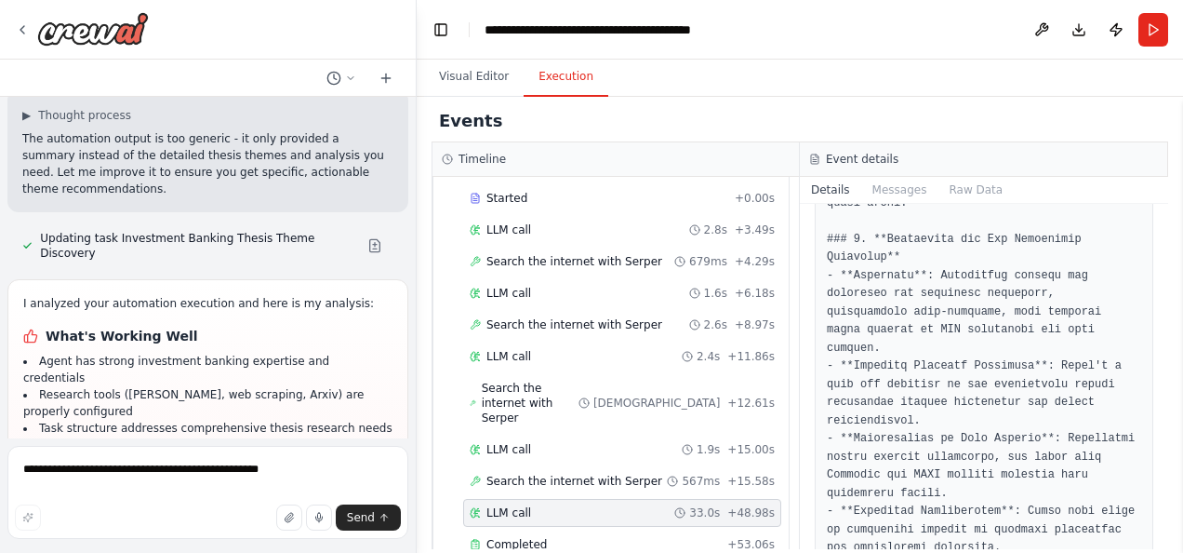
drag, startPoint x: 1165, startPoint y: 600, endPoint x: 1096, endPoint y: 103, distance: 501.6
click at [1098, 105] on div "Events" at bounding box center [800, 121] width 737 height 42
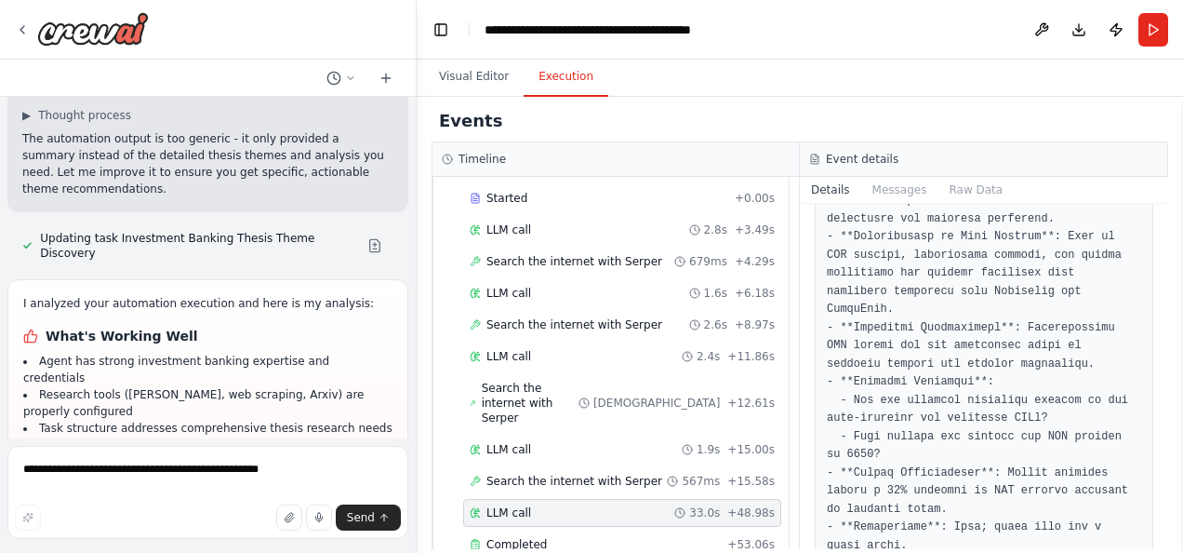
scroll to position [465, 0]
